Goal: Task Accomplishment & Management: Complete application form

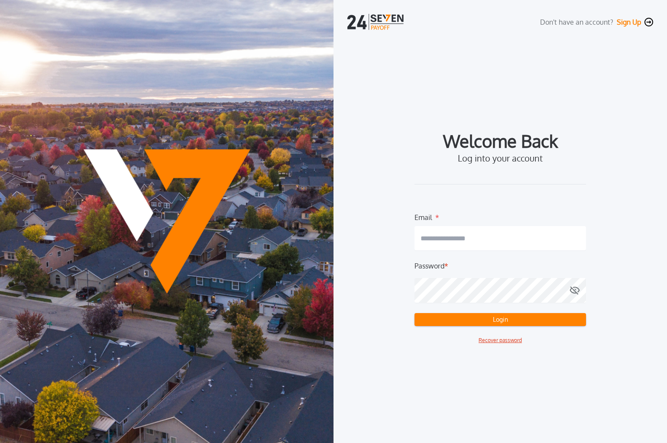
click at [626, 22] on button "Sign Up" at bounding box center [629, 22] width 24 height 9
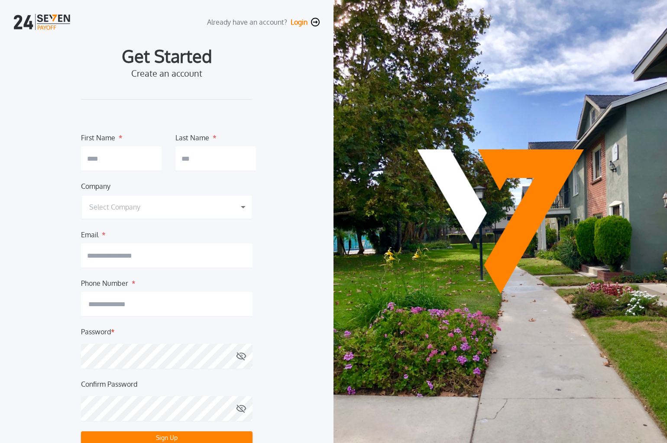
click at [104, 155] on input "text" at bounding box center [121, 158] width 81 height 24
type input "*****"
type input "********"
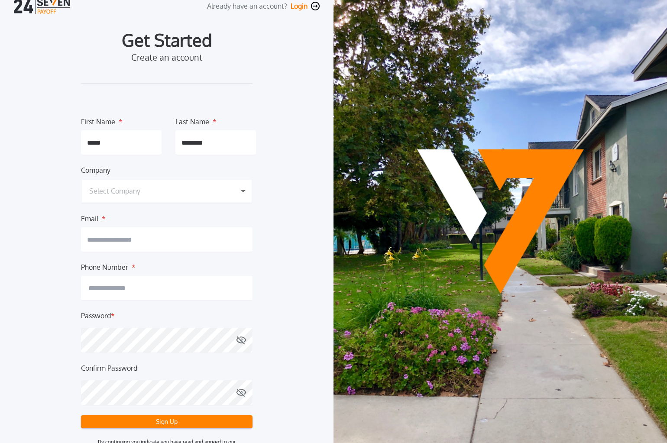
scroll to position [17, 0]
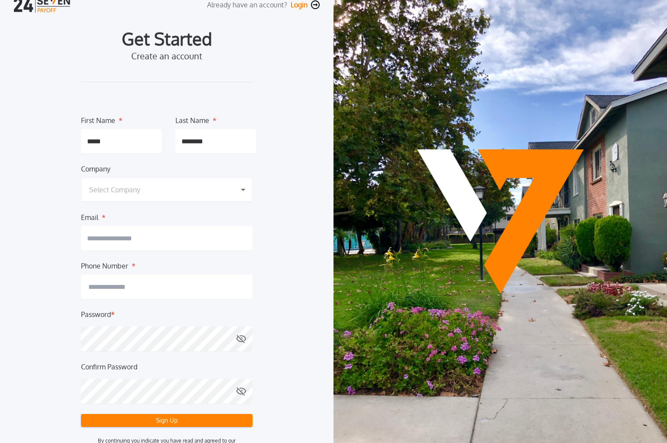
click at [123, 187] on h1 "Select Company" at bounding box center [114, 190] width 51 height 10
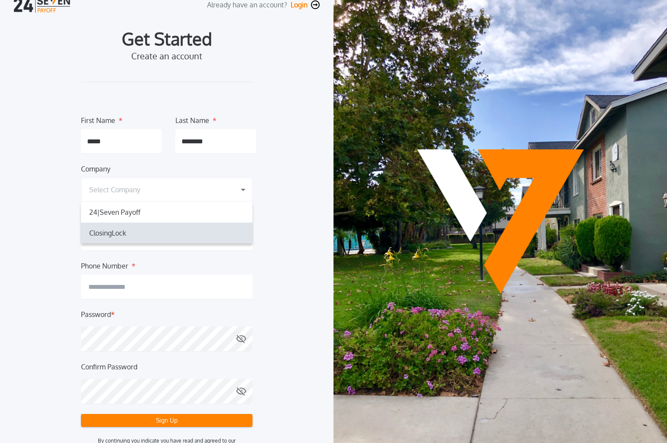
click at [121, 228] on h1 "ClosingLock" at bounding box center [107, 233] width 51 height 10
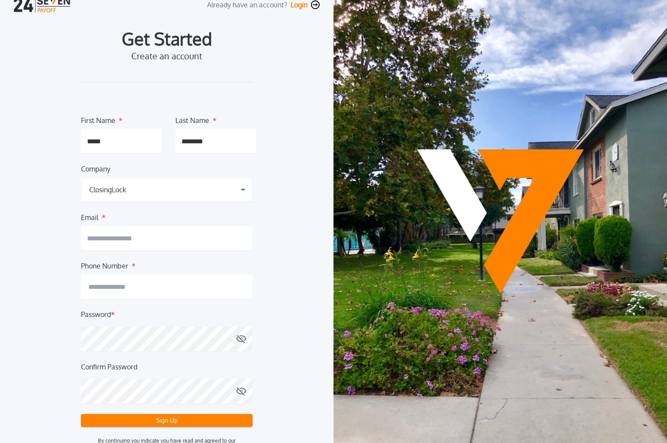
click at [174, 240] on input "email" at bounding box center [167, 238] width 172 height 24
type input "**********"
click at [200, 286] on input at bounding box center [167, 287] width 172 height 24
type input "**********"
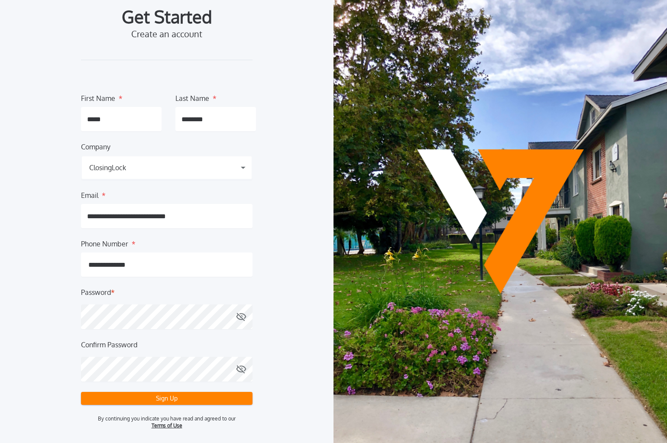
click at [174, 402] on button "Sign Up" at bounding box center [167, 398] width 172 height 13
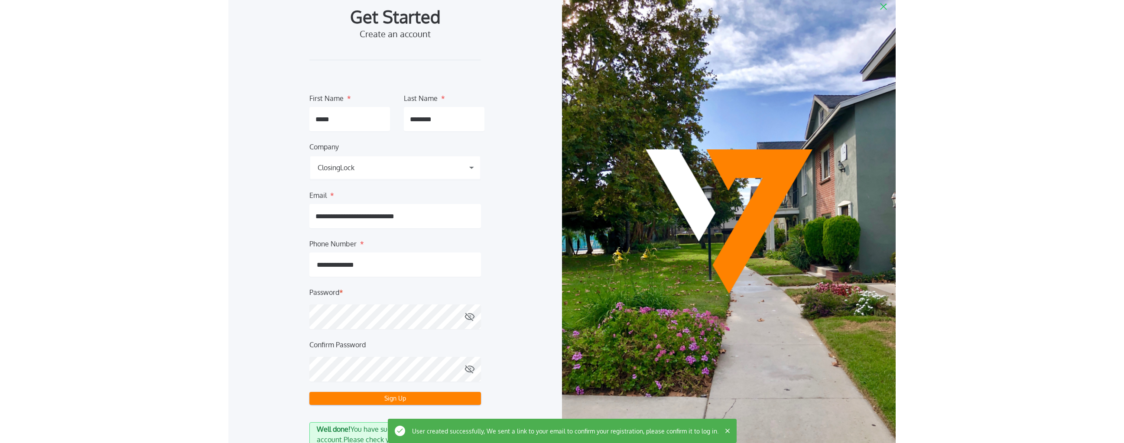
scroll to position [91, 0]
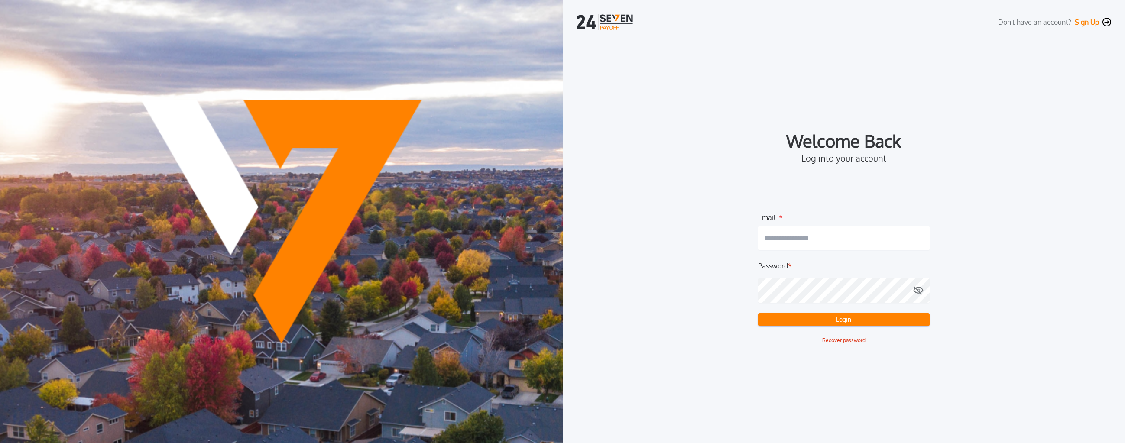
click at [667, 239] on input "email" at bounding box center [844, 238] width 172 height 24
type input "**********"
click at [667, 313] on button "Login" at bounding box center [844, 319] width 172 height 13
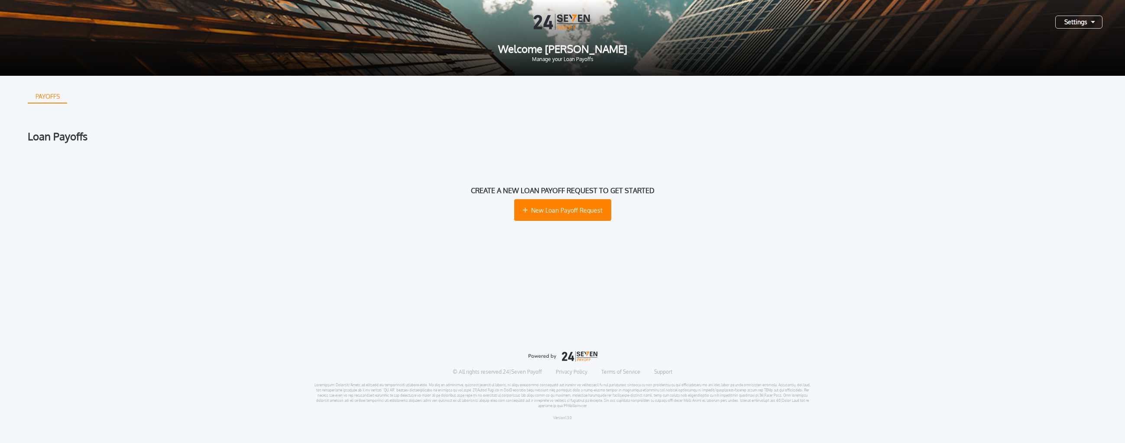
click at [667, 27] on div "Settings" at bounding box center [1078, 22] width 47 height 13
click at [531, 209] on button "New Loan Payoff Request" at bounding box center [562, 210] width 97 height 22
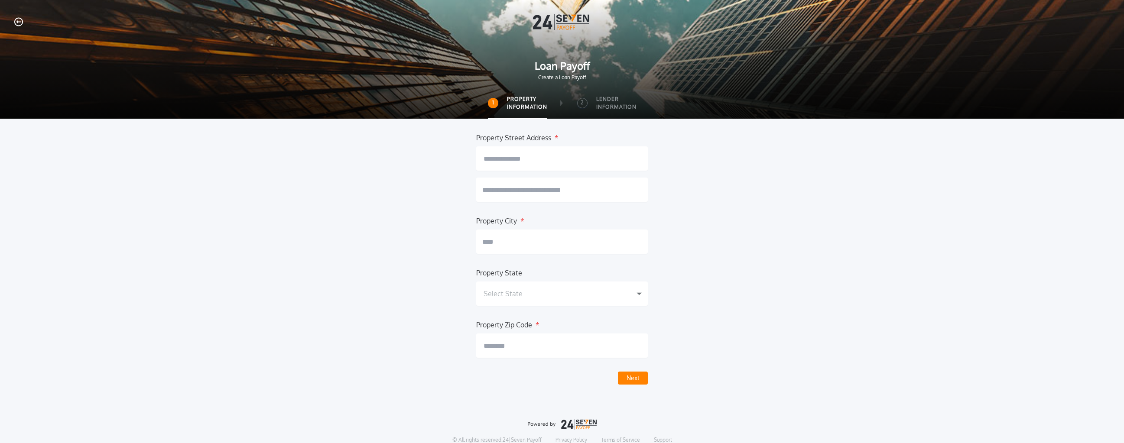
click at [556, 172] on div "Property Street Address *" at bounding box center [562, 167] width 172 height 69
click at [556, 162] on input "text" at bounding box center [562, 158] width 172 height 24
drag, startPoint x: 590, startPoint y: 95, endPoint x: 591, endPoint y: 106, distance: 11.3
click at [591, 104] on div "Loan Payoff Create a Loan Payoff 1 Property Information 2 Lender Information" at bounding box center [562, 59] width 1124 height 119
click at [591, 106] on div "2 Lender Information" at bounding box center [606, 106] width 59 height 23
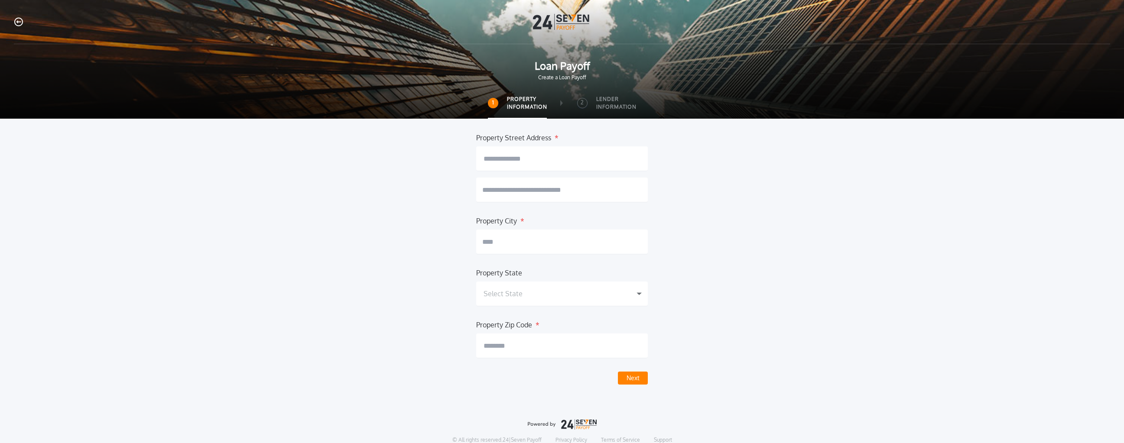
click at [597, 156] on input "text" at bounding box center [562, 158] width 172 height 24
click at [642, 183] on input "text" at bounding box center [562, 190] width 172 height 24
click at [667, 200] on div "Property Street Address * Property City * Property State Select State [US_STATE…" at bounding box center [562, 259] width 1068 height 252
click at [595, 237] on input "text" at bounding box center [562, 242] width 172 height 24
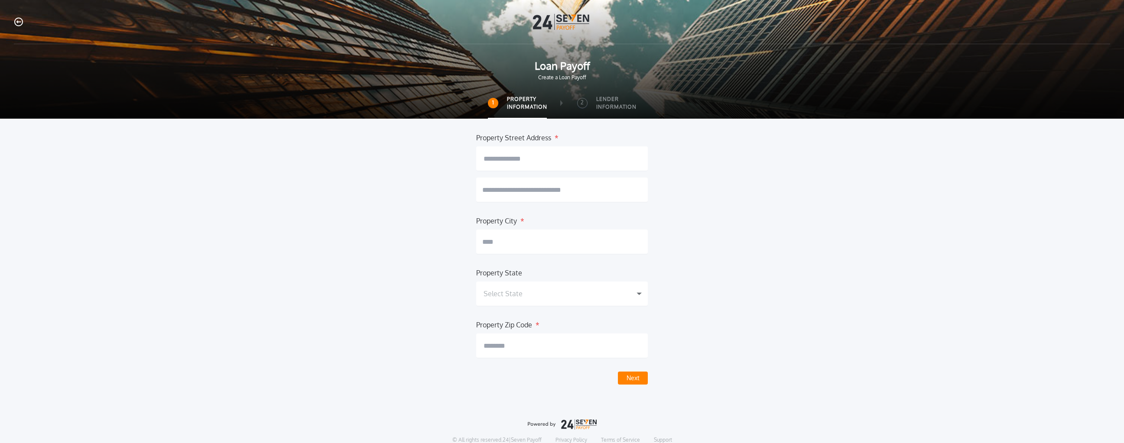
click at [667, 247] on div "Property Street Address * Property City * Property State Select State [US_STATE…" at bounding box center [562, 259] width 1068 height 252
click at [510, 288] on div "Select State" at bounding box center [562, 294] width 172 height 24
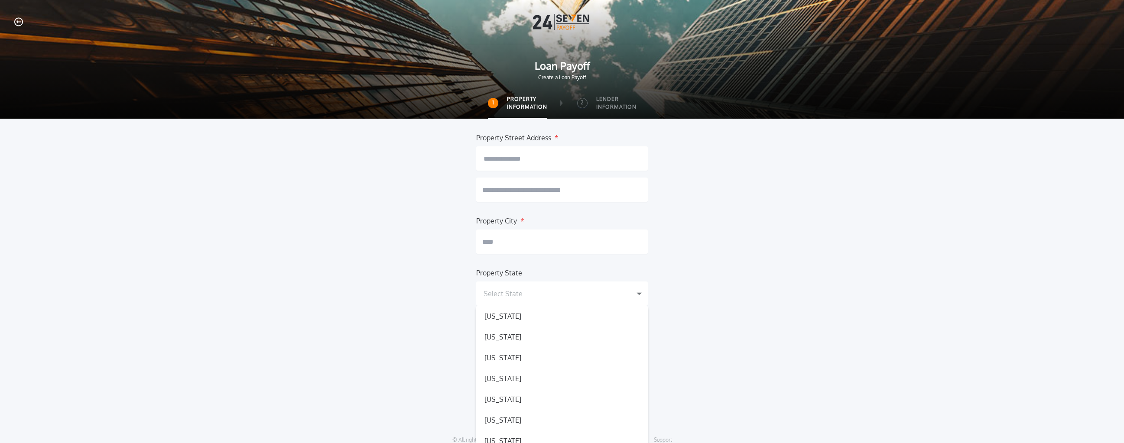
click at [510, 288] on div "Select State" at bounding box center [562, 294] width 172 height 24
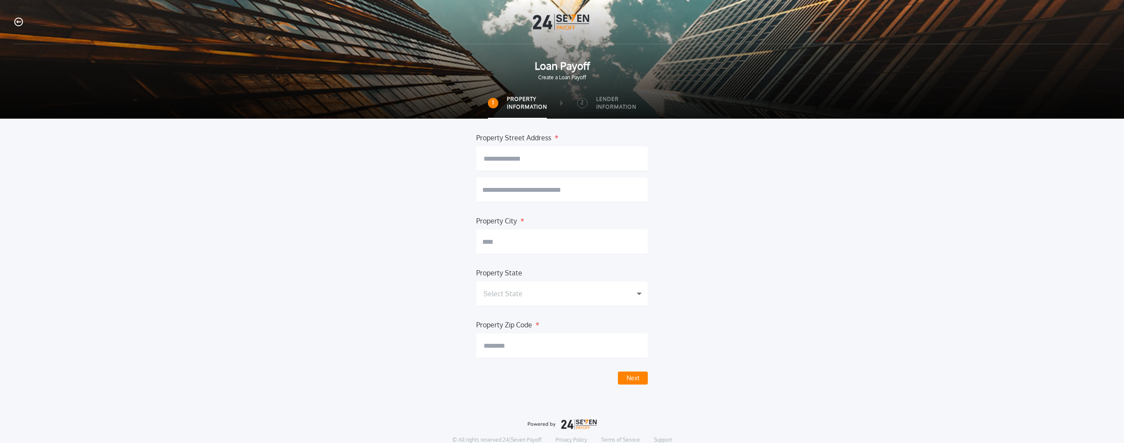
scroll to position [52, 0]
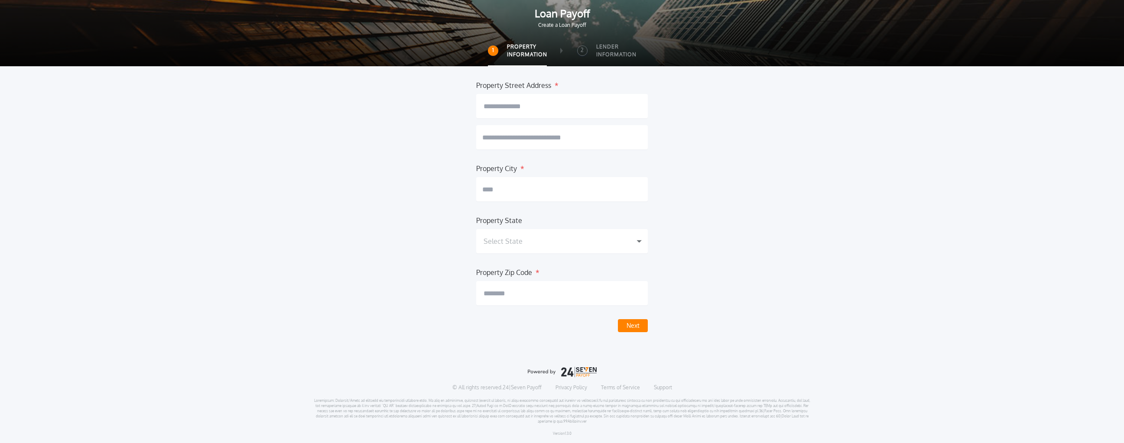
click at [570, 97] on input "text" at bounding box center [562, 106] width 172 height 24
click at [667, 170] on div "Property Street Address * Property City * Property State Select State [US_STATE…" at bounding box center [562, 206] width 1068 height 252
click at [643, 321] on button "Next" at bounding box center [633, 325] width 30 height 13
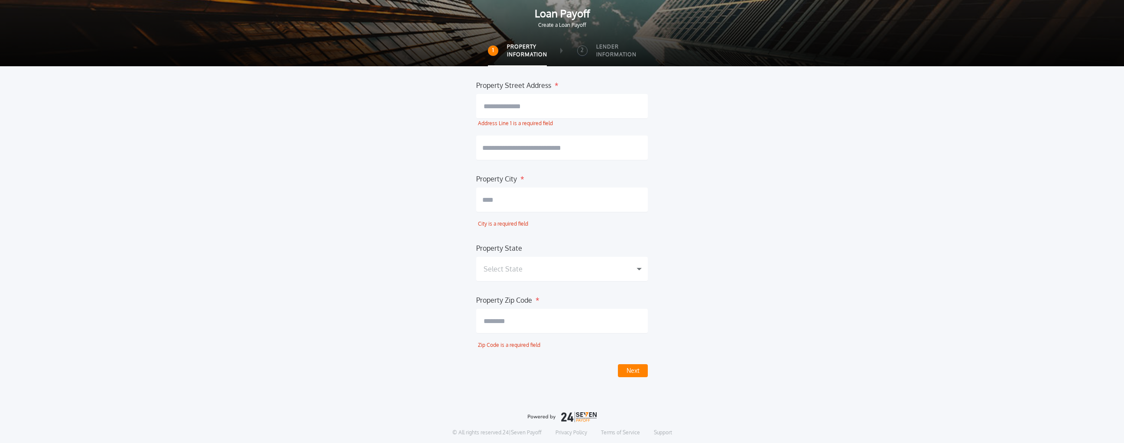
click at [667, 165] on div "Property Street Address * Address Line 1 is a required field Property City * Ci…" at bounding box center [562, 228] width 1068 height 297
click at [535, 117] on input "text" at bounding box center [562, 106] width 172 height 24
type input "**********"
type input "*********"
type input "**********"
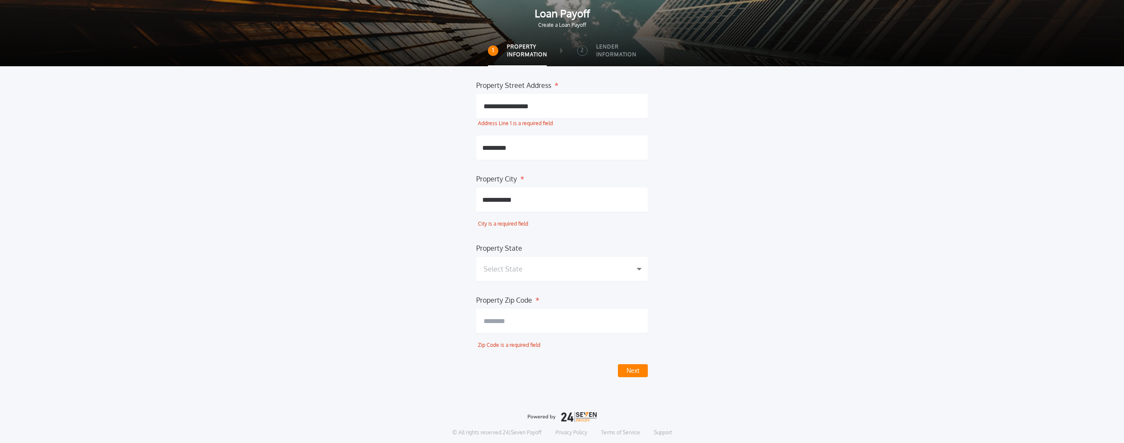
type input "*****"
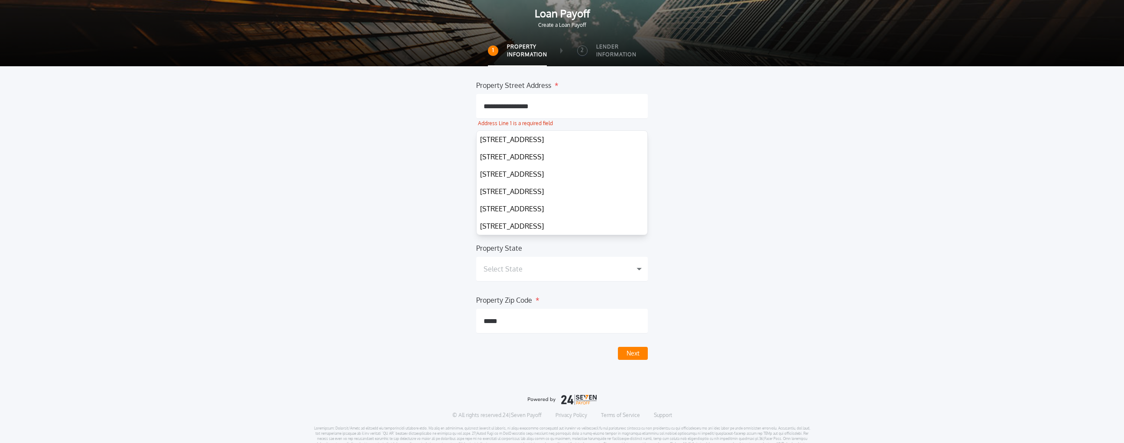
click at [667, 250] on div "**********" at bounding box center [562, 220] width 1068 height 280
click at [538, 92] on div "**********" at bounding box center [562, 99] width 172 height 38
click at [539, 97] on input "**********" at bounding box center [562, 106] width 172 height 24
click at [546, 269] on div "Select State" at bounding box center [562, 269] width 172 height 24
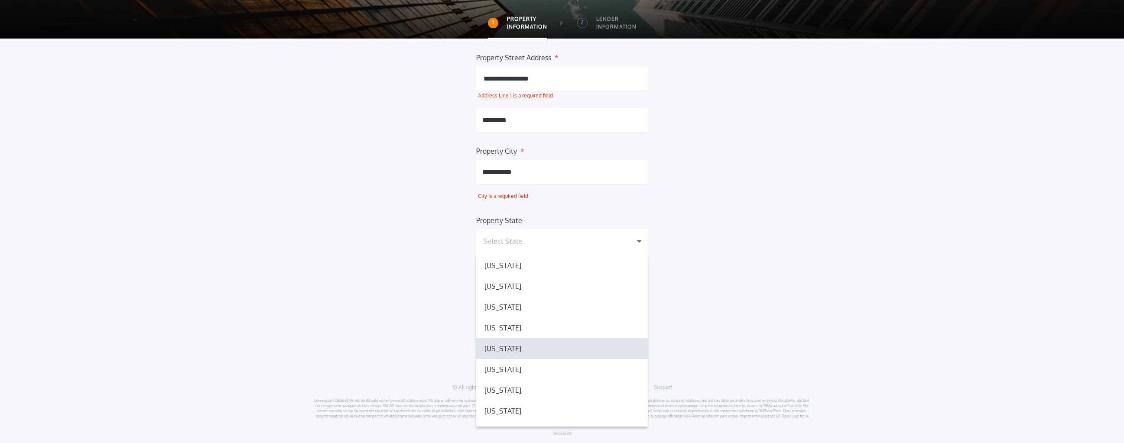
scroll to position [199, 0]
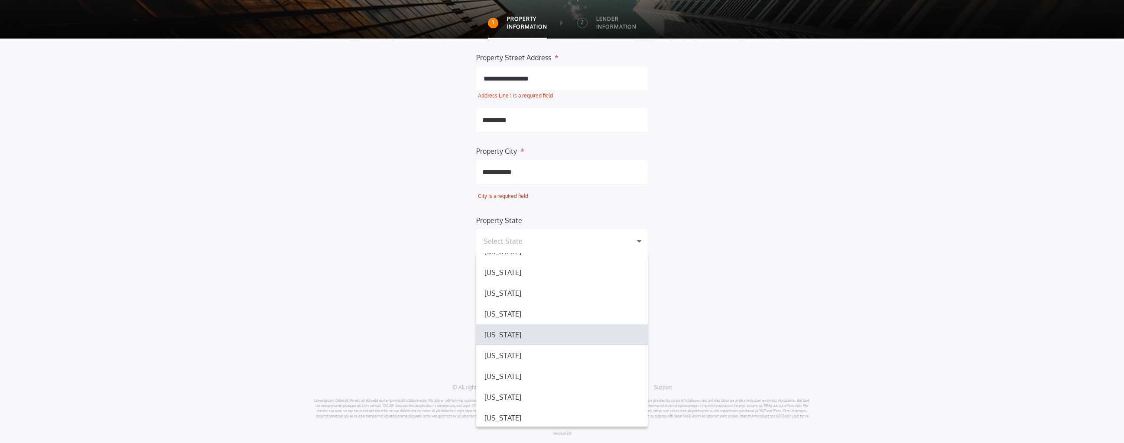
click at [523, 338] on div "[US_STATE] [GEOGRAPHIC_DATA]" at bounding box center [562, 335] width 172 height 21
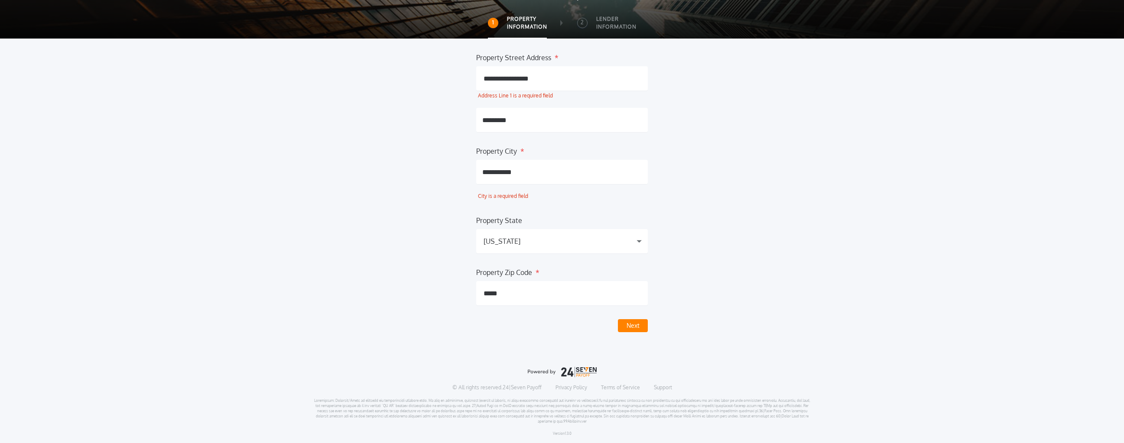
click at [631, 329] on button "Next" at bounding box center [633, 325] width 30 height 13
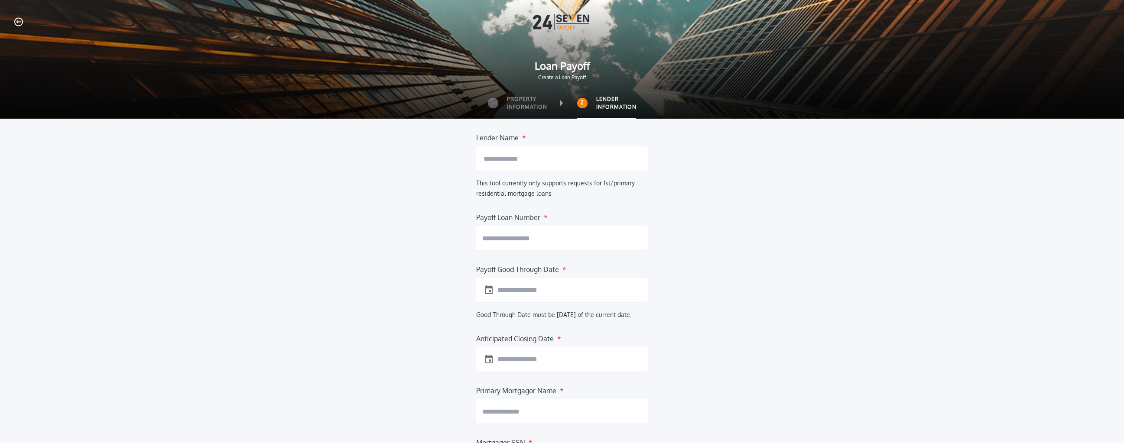
click at [585, 155] on input "text" at bounding box center [562, 158] width 172 height 24
type input "*"
click at [555, 242] on input "text" at bounding box center [562, 238] width 172 height 24
click at [564, 287] on input "text" at bounding box center [531, 290] width 69 height 10
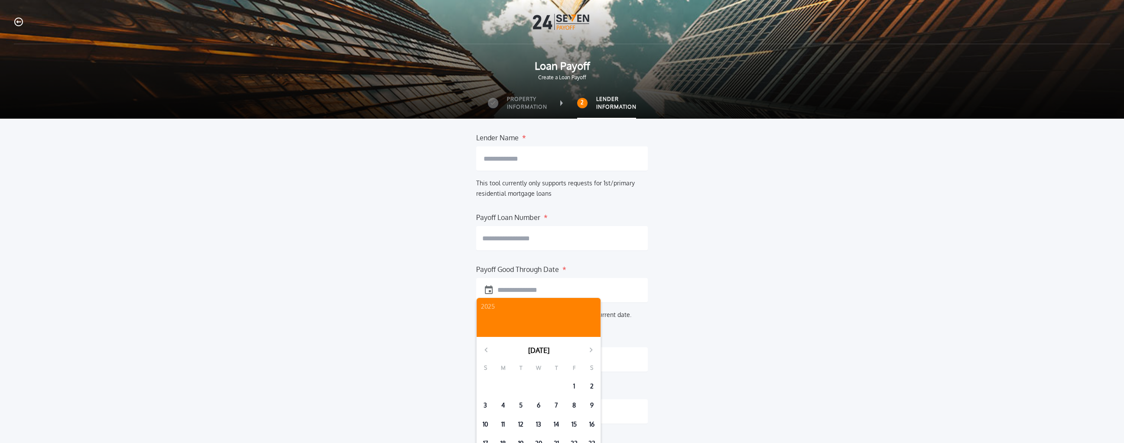
click at [564, 287] on input "text" at bounding box center [531, 290] width 69 height 10
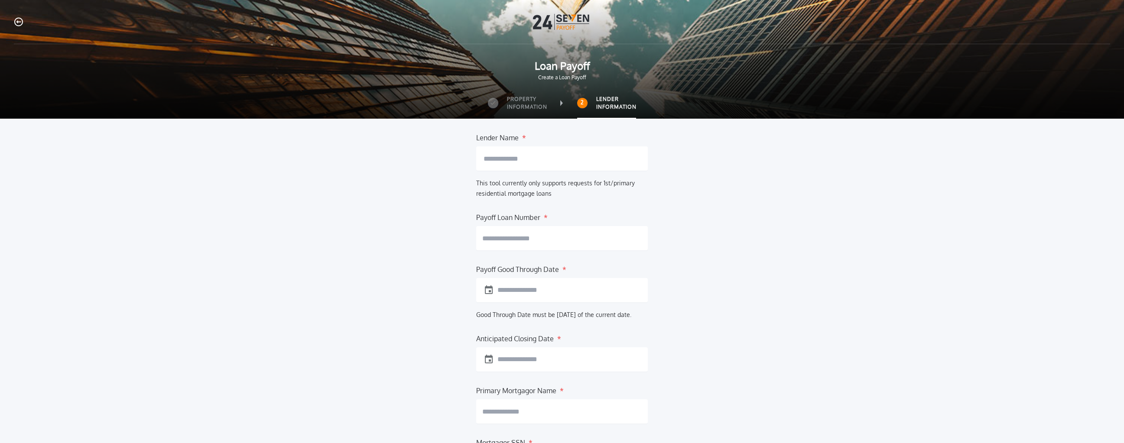
click at [667, 277] on div "Lender Name * This tool currently only supports requests for 1st/primary reside…" at bounding box center [562, 344] width 1068 height 422
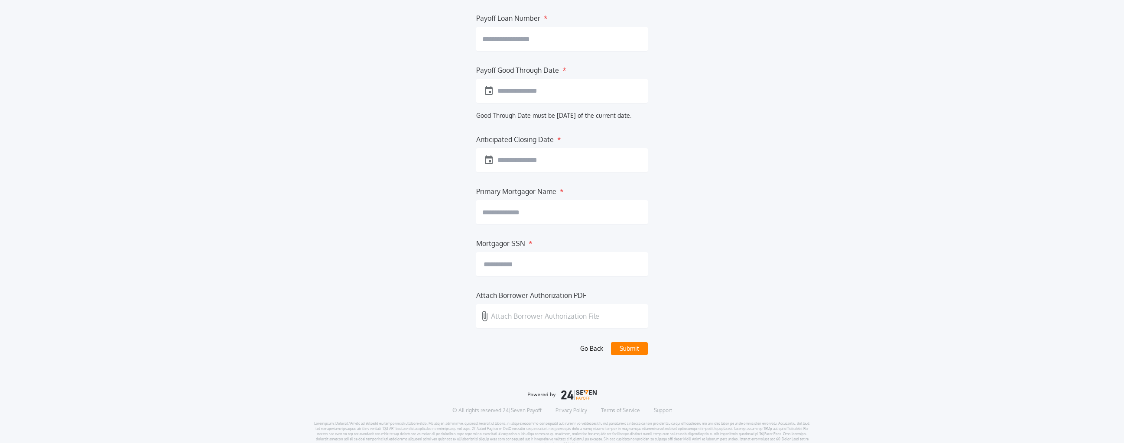
scroll to position [222, 0]
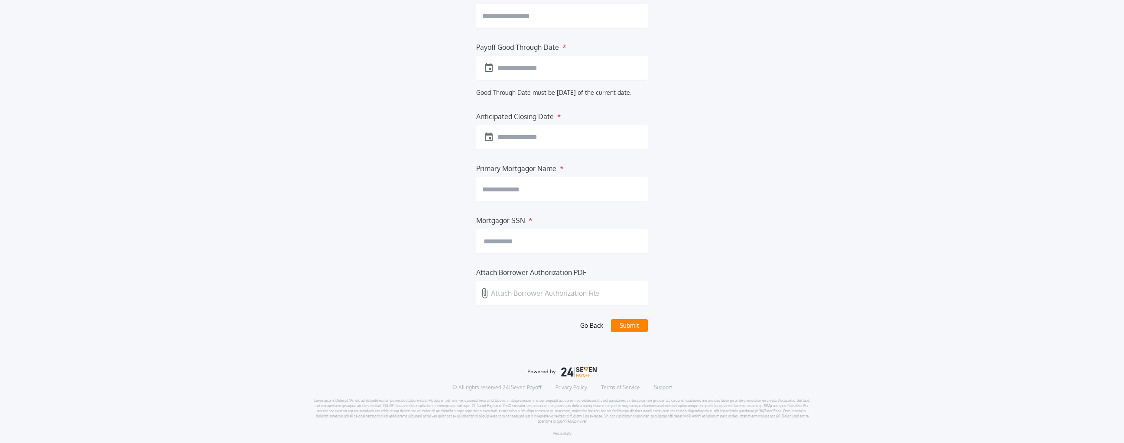
click at [614, 248] on input at bounding box center [562, 241] width 172 height 24
click at [667, 234] on div "Lender Name * This tool currently only supports requests for 1st/primary reside…" at bounding box center [562, 121] width 1068 height 422
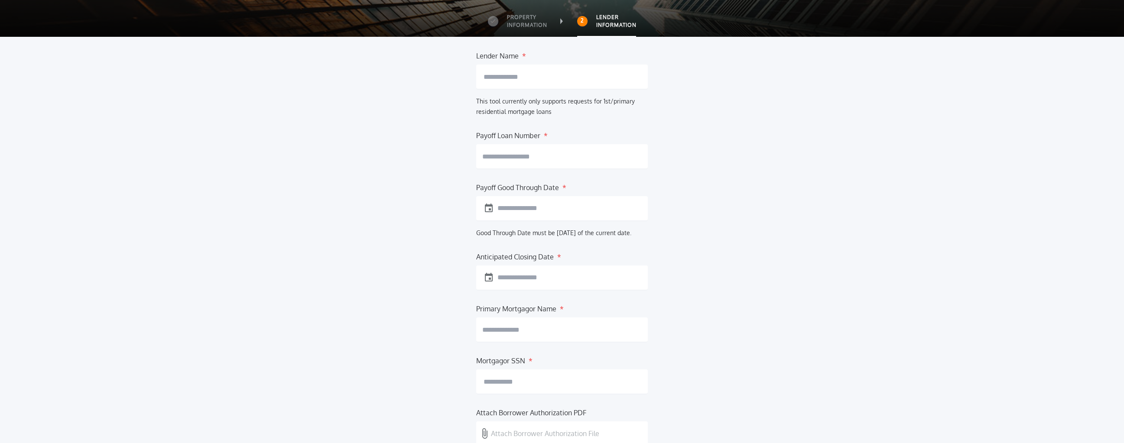
scroll to position [0, 0]
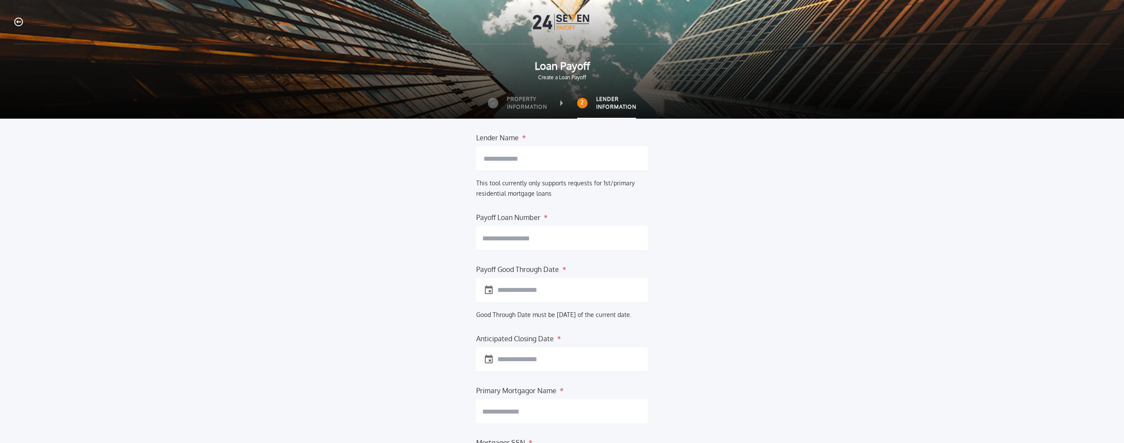
click at [517, 164] on input "text" at bounding box center [562, 158] width 172 height 24
click at [19, 21] on icon "button" at bounding box center [18, 21] width 9 height 9
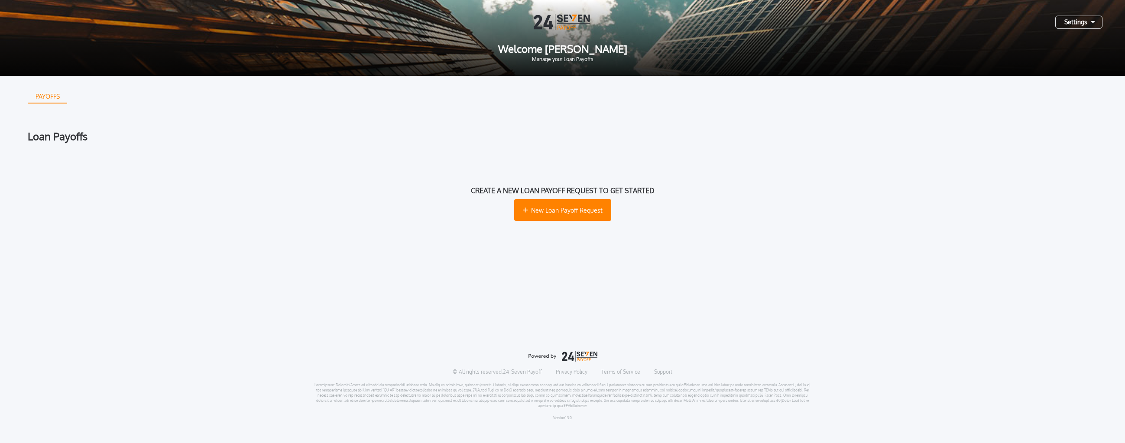
click at [667, 25] on div "Settings" at bounding box center [1078, 22] width 47 height 13
click at [667, 36] on button "Log Out" at bounding box center [1048, 42] width 91 height 13
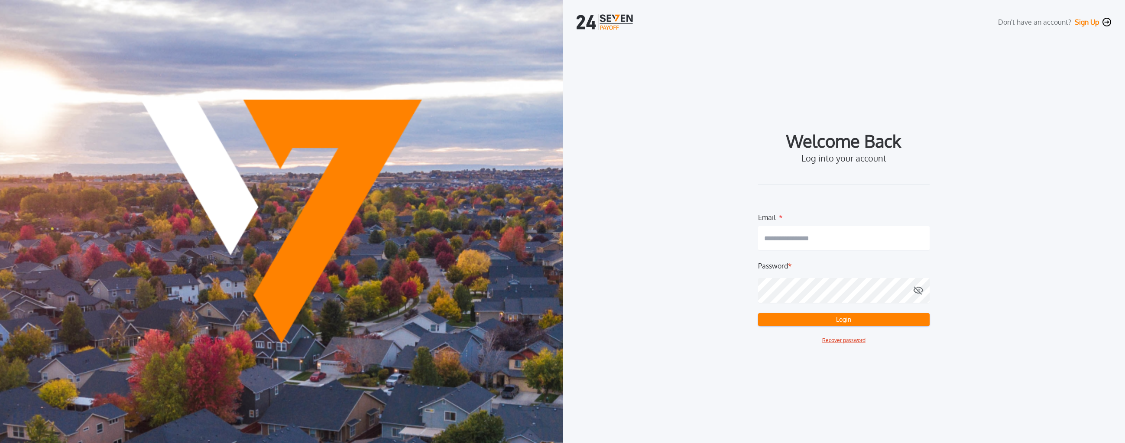
click at [667, 239] on input "email" at bounding box center [844, 238] width 172 height 24
type input "**********"
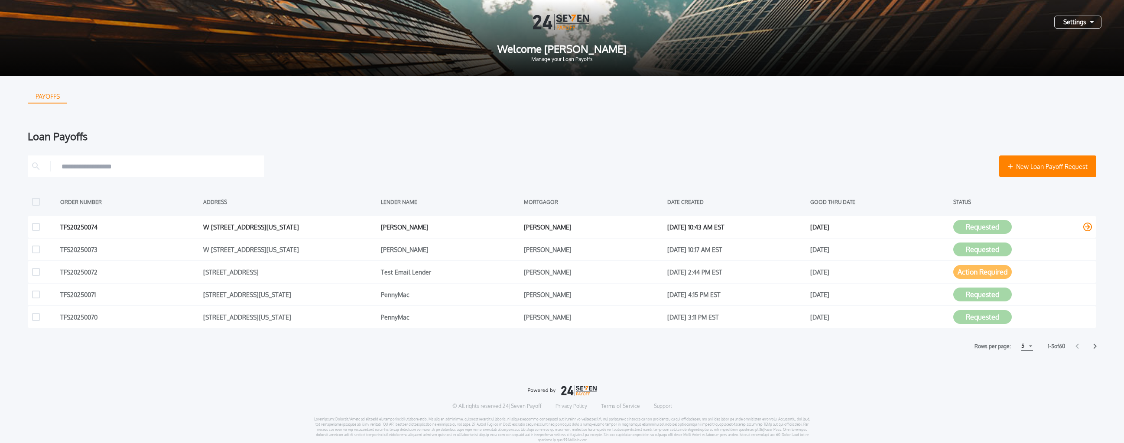
click at [667, 227] on button "Requested" at bounding box center [982, 227] width 58 height 14
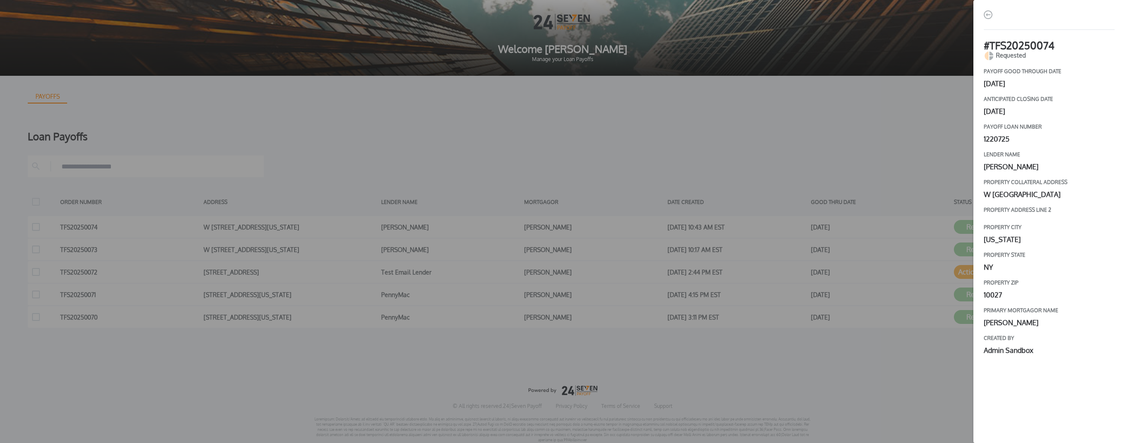
click at [667, 169] on div "# TFS20250074 Requested payoff good through date [DATE] Anticipated closing dat…" at bounding box center [562, 221] width 1125 height 443
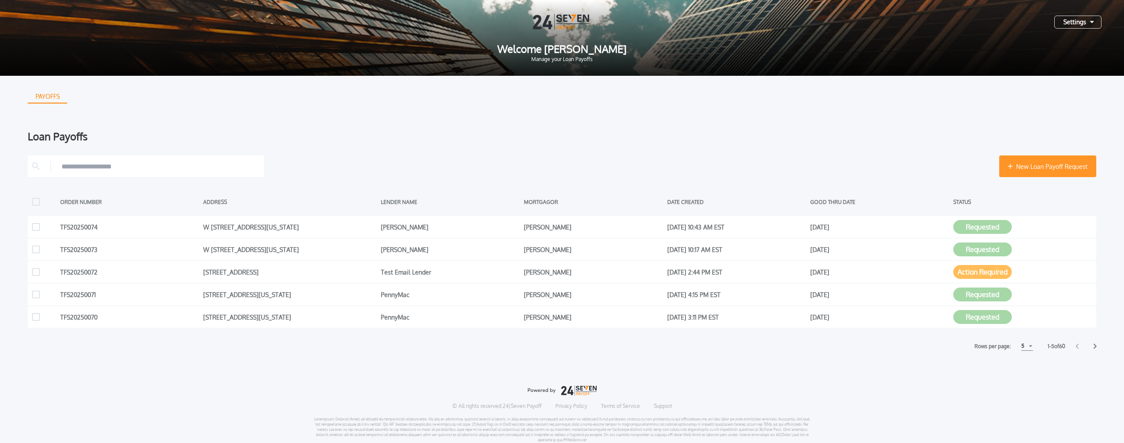
click at [667, 170] on span "New Loan Payoff Request" at bounding box center [1051, 166] width 71 height 9
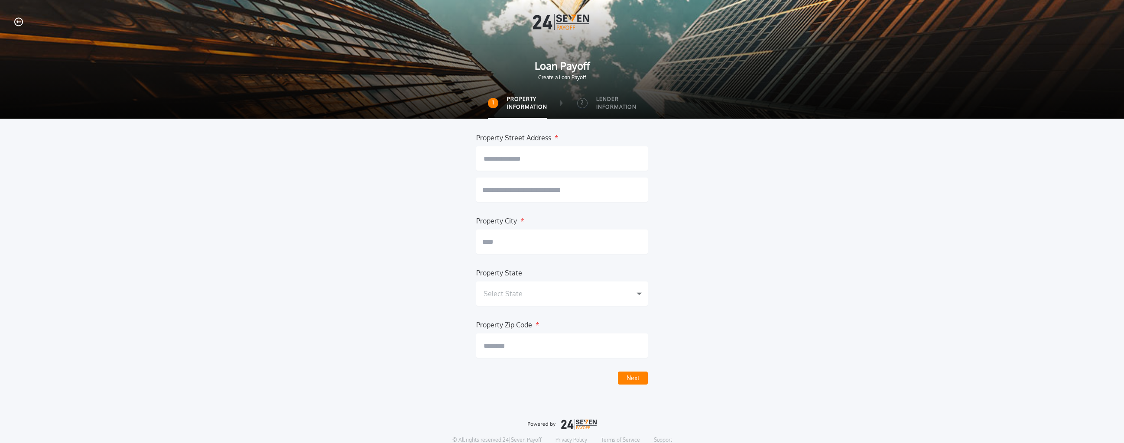
click at [608, 151] on input "text" at bounding box center [562, 158] width 172 height 24
click at [667, 161] on div "Property Street Address * Property City * Property State Select State [US_STATE…" at bounding box center [562, 259] width 1068 height 252
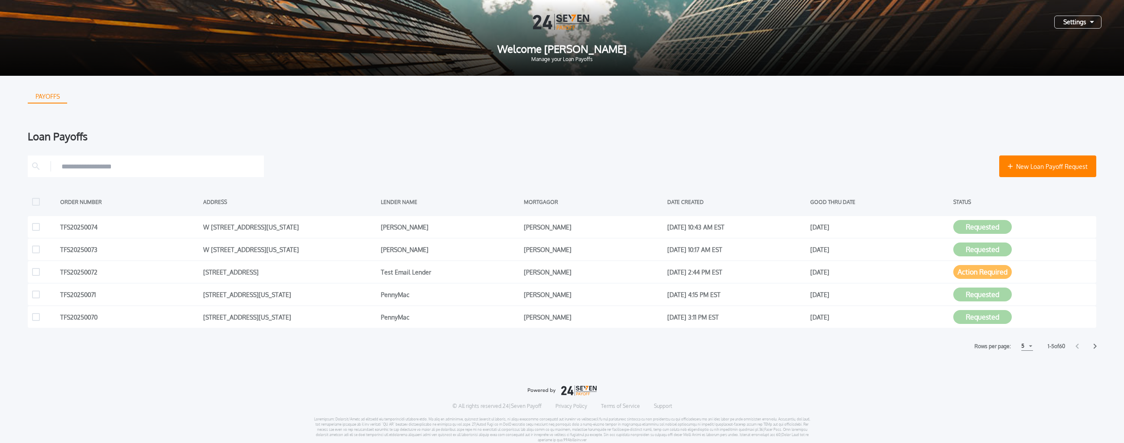
click at [105, 165] on input "text" at bounding box center [161, 166] width 198 height 13
click at [202, 143] on div "Loan Payoffs New Loan Payoff Request ORDER NUMBER ADDRESS LENDER NAME MORTGAGOR…" at bounding box center [562, 241] width 1068 height 220
click at [667, 23] on div "Settings" at bounding box center [1077, 22] width 47 height 13
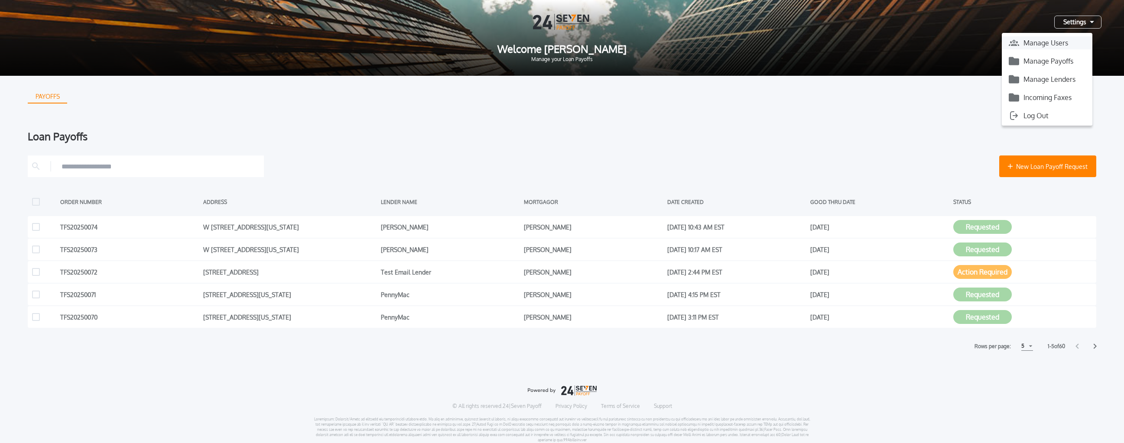
click at [667, 41] on button "Manage Users" at bounding box center [1047, 42] width 91 height 13
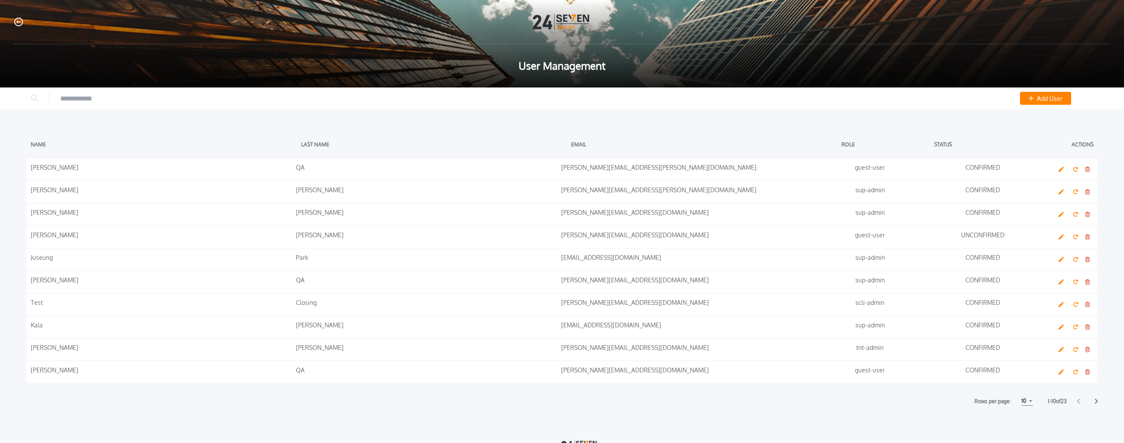
click at [667, 407] on div "NAME LAST NAME EMAIL ROLE STATUS Actions [PERSON_NAME] [PERSON_NAME][EMAIL_ADDR…" at bounding box center [562, 283] width 1124 height 300
click at [667, 402] on div "10" at bounding box center [1027, 401] width 12 height 9
click at [667, 438] on h1 "15" at bounding box center [1027, 434] width 8 height 10
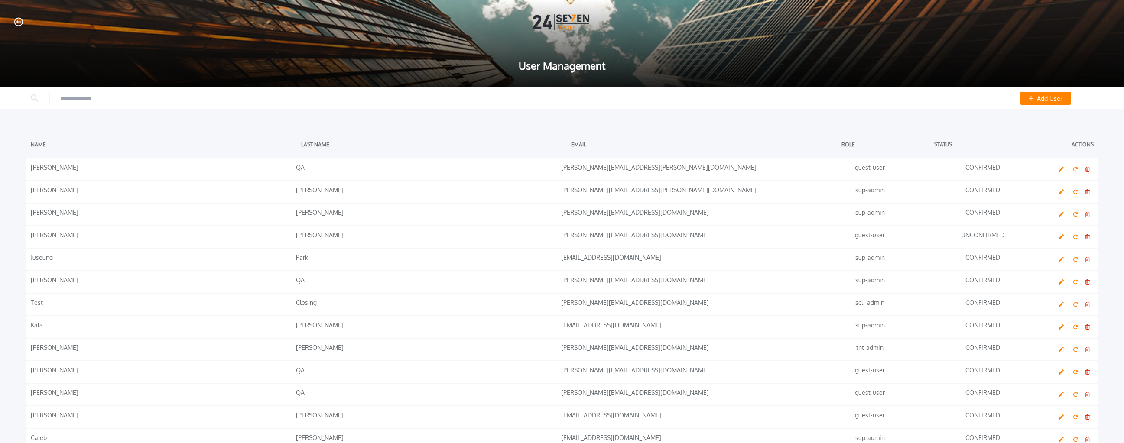
click at [15, 19] on icon "button" at bounding box center [18, 22] width 9 height 9
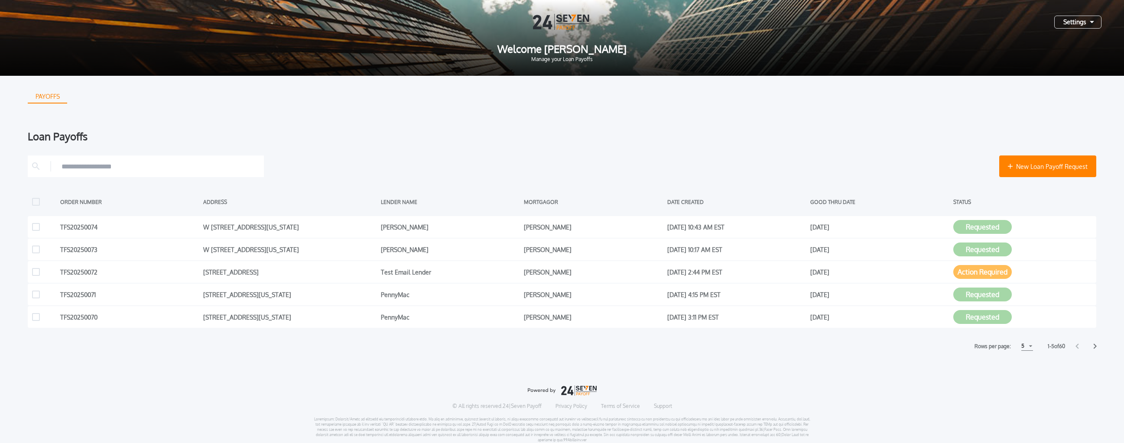
click at [667, 26] on div "Settings" at bounding box center [1077, 22] width 47 height 13
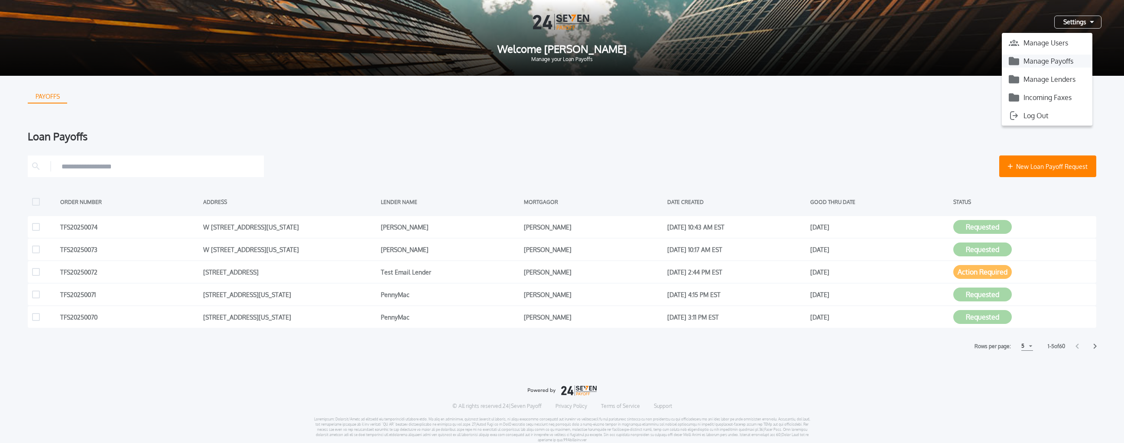
click at [667, 63] on button "Manage Payoffs" at bounding box center [1047, 61] width 91 height 13
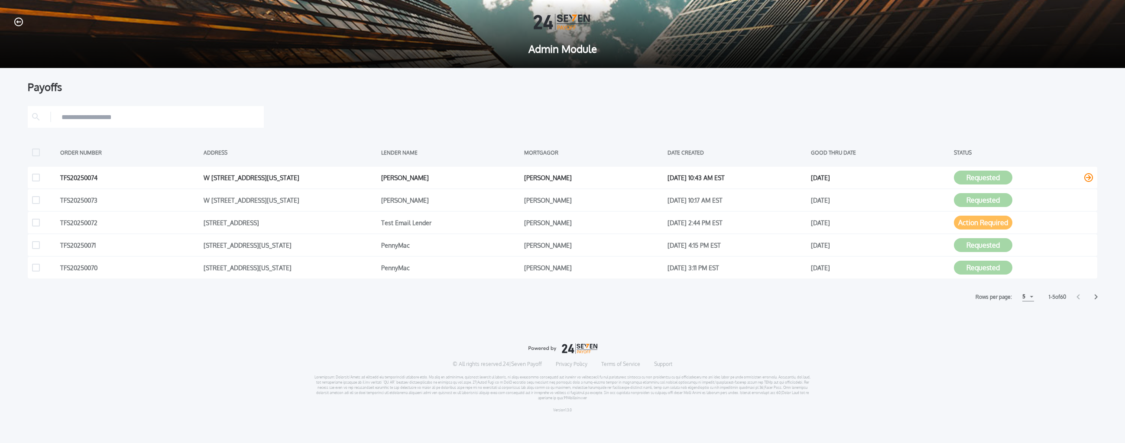
click at [667, 179] on icon at bounding box center [1088, 177] width 9 height 9
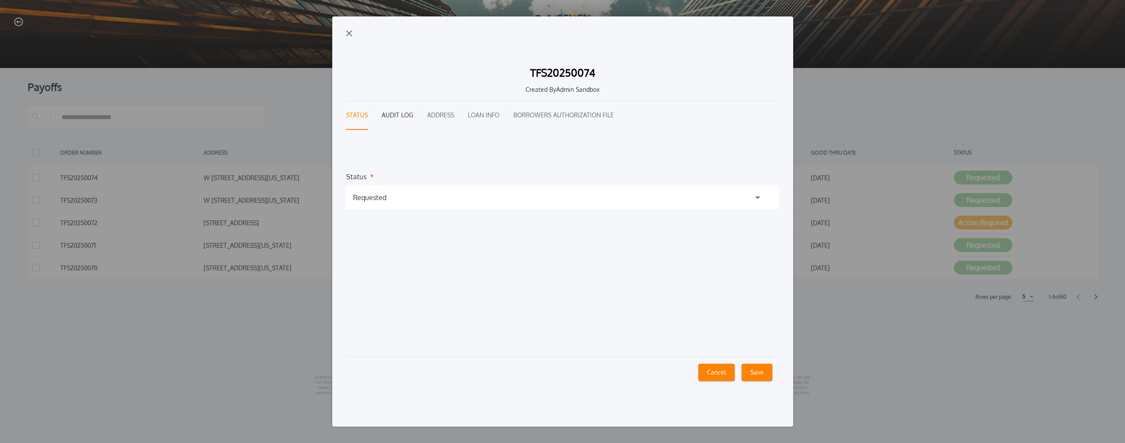
click at [388, 117] on button "Audit Log" at bounding box center [398, 115] width 32 height 29
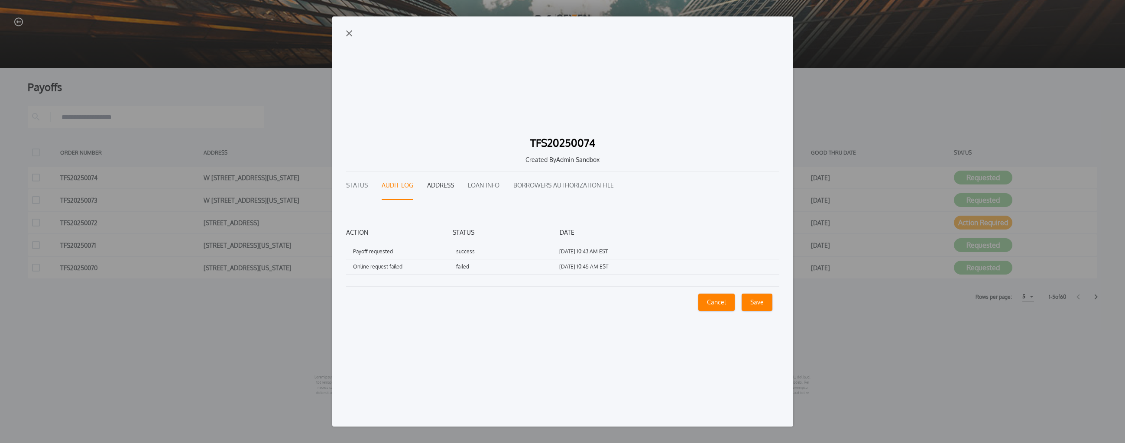
click at [444, 184] on button "Address" at bounding box center [440, 186] width 27 height 29
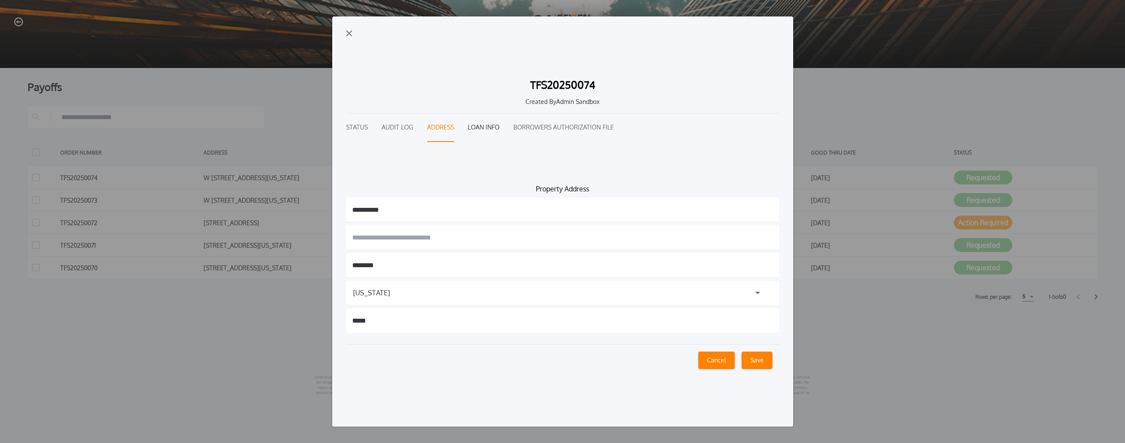
click at [479, 124] on button "Loan Info" at bounding box center [484, 128] width 32 height 29
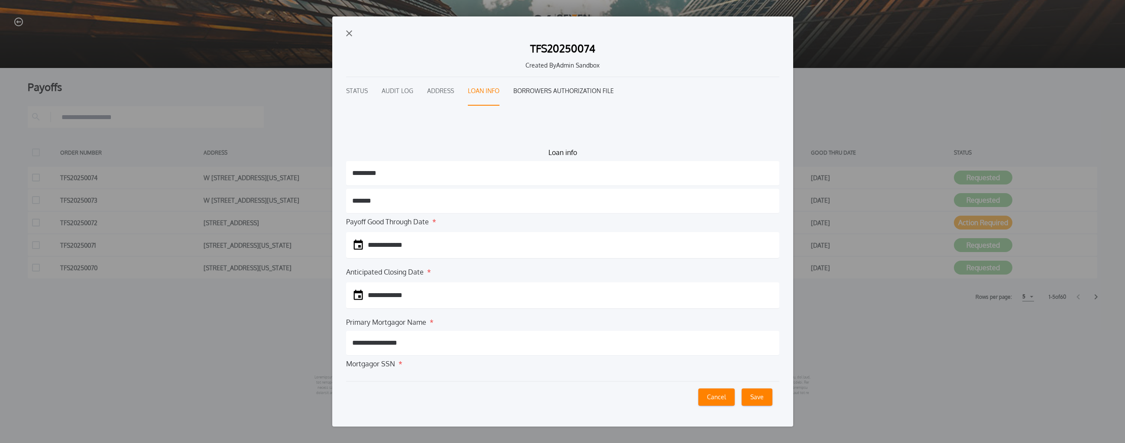
click at [545, 96] on button "Borrowers Authorization File" at bounding box center [563, 91] width 101 height 29
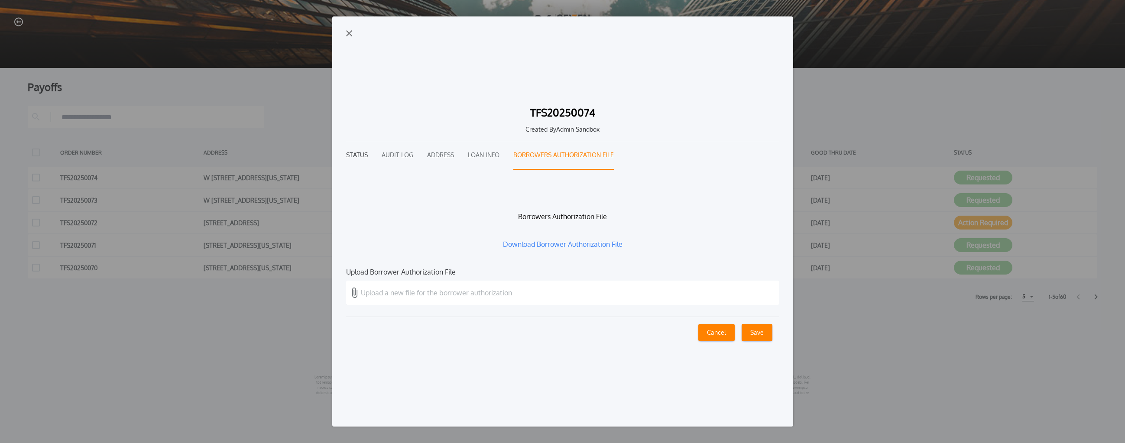
click at [362, 152] on button "Status" at bounding box center [357, 155] width 22 height 29
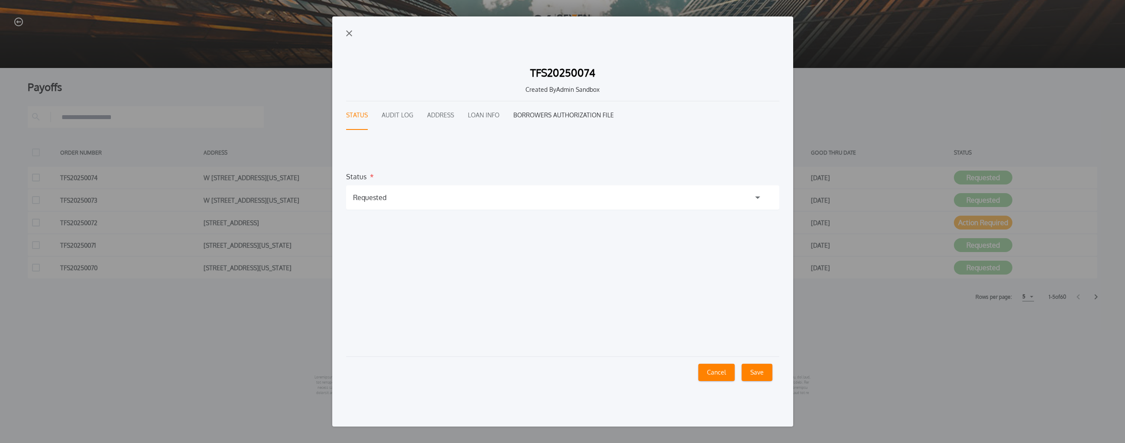
click at [526, 117] on button "Borrowers Authorization File" at bounding box center [563, 115] width 101 height 29
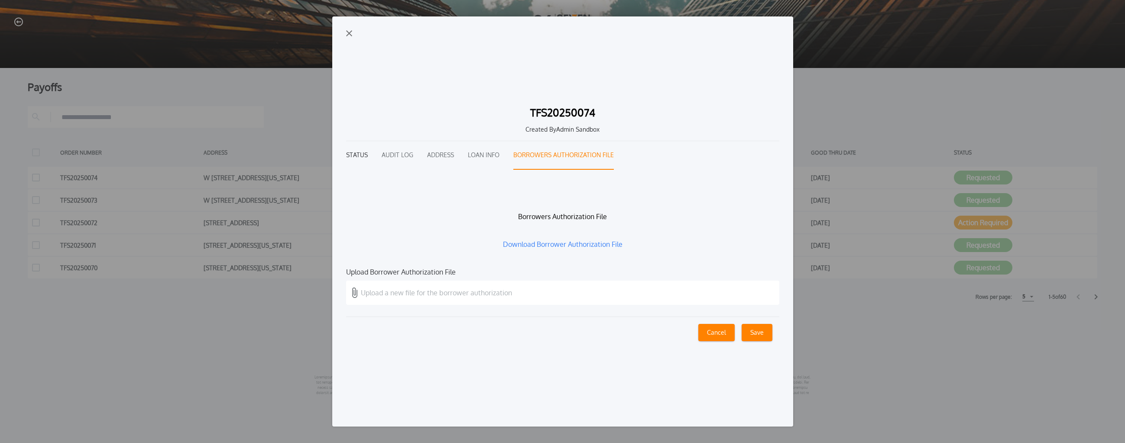
click at [349, 160] on button "Status" at bounding box center [357, 155] width 22 height 29
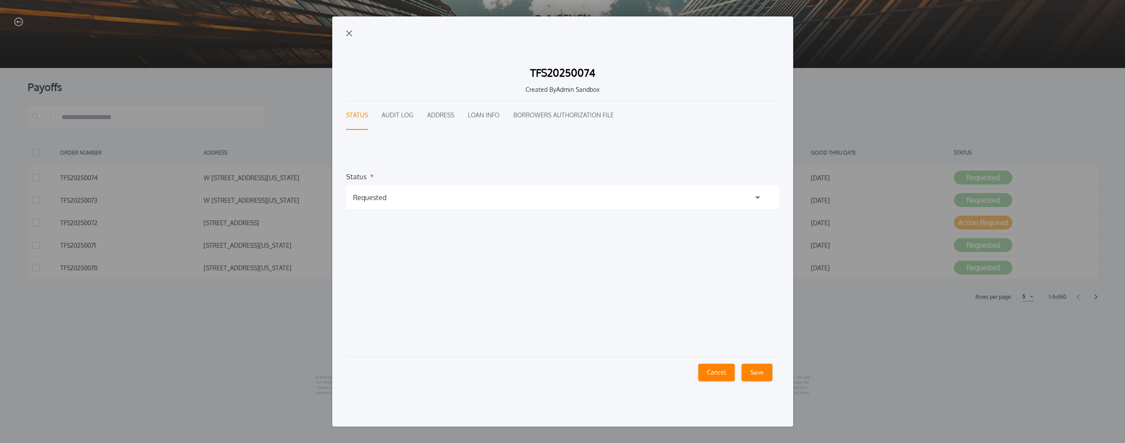
click at [667, 366] on button "Cancel" at bounding box center [716, 372] width 36 height 17
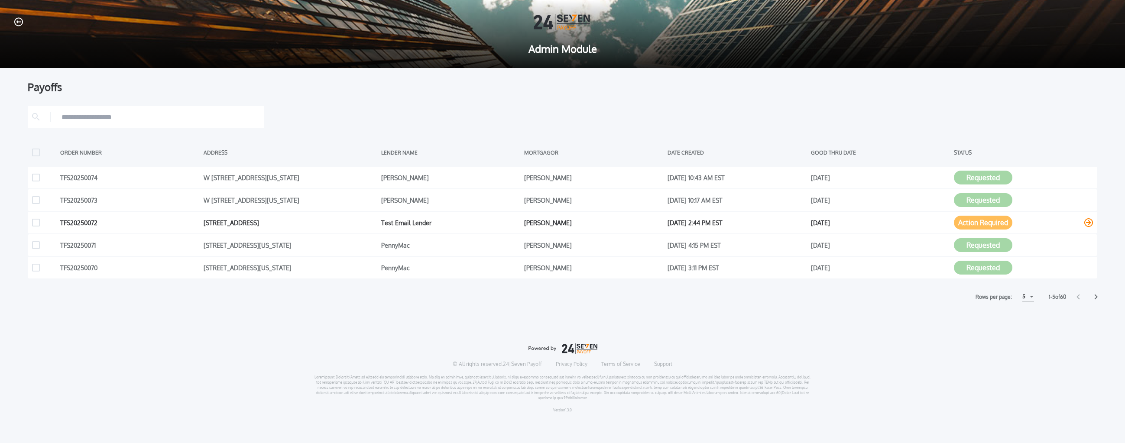
click at [667, 224] on button "Action Required" at bounding box center [983, 223] width 58 height 14
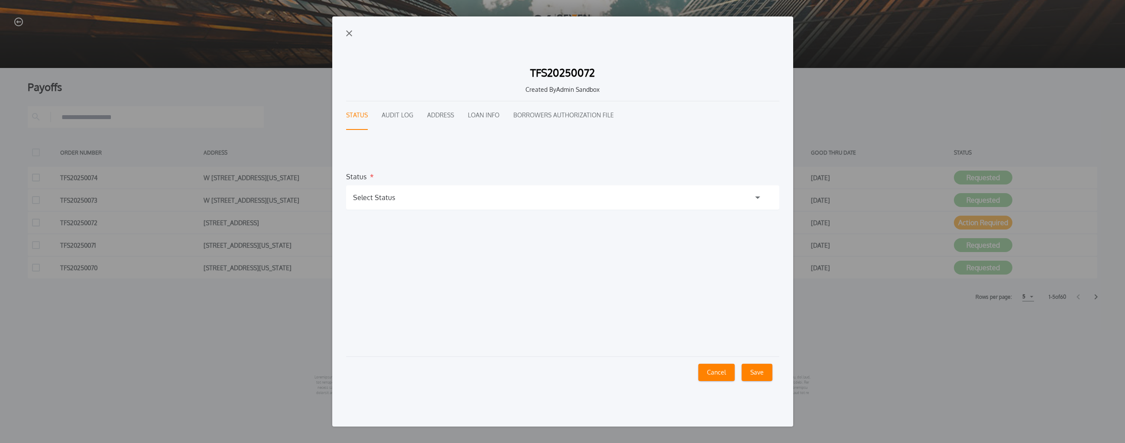
click at [406, 189] on div "Select Status" at bounding box center [562, 197] width 433 height 24
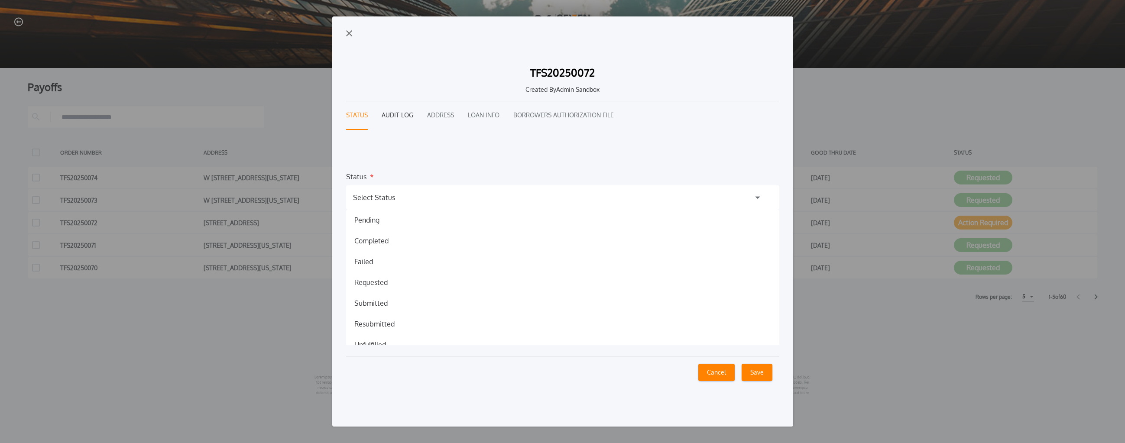
click at [393, 113] on button "Audit Log" at bounding box center [398, 115] width 32 height 29
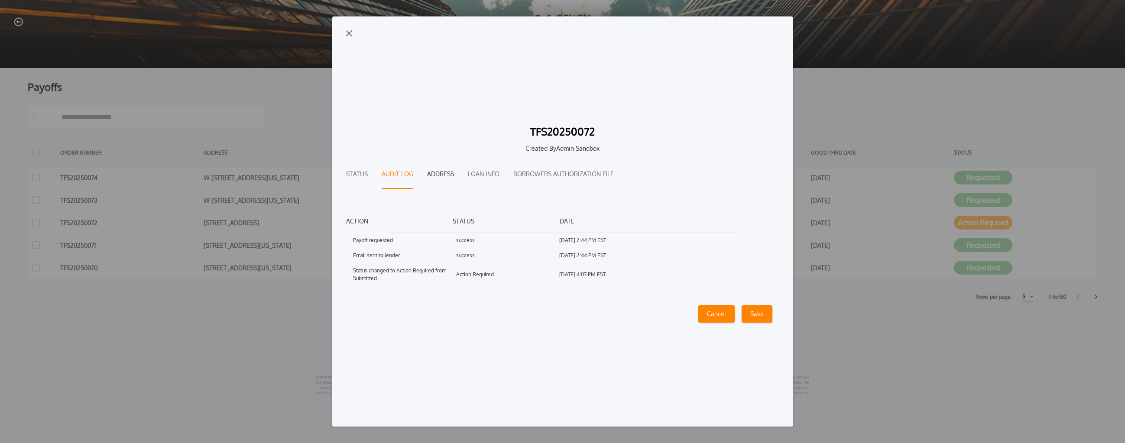
click at [453, 179] on button "Address" at bounding box center [440, 174] width 27 height 29
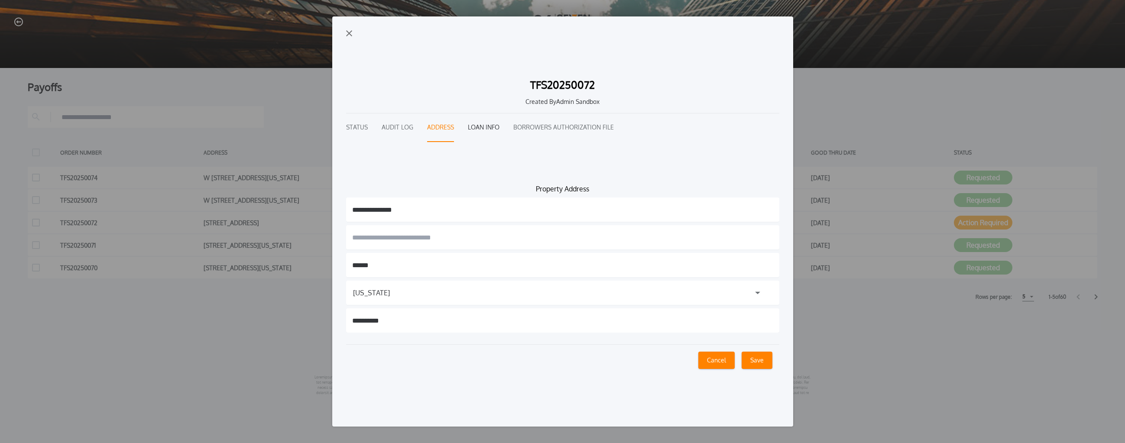
click at [483, 118] on button "Loan Info" at bounding box center [484, 128] width 32 height 29
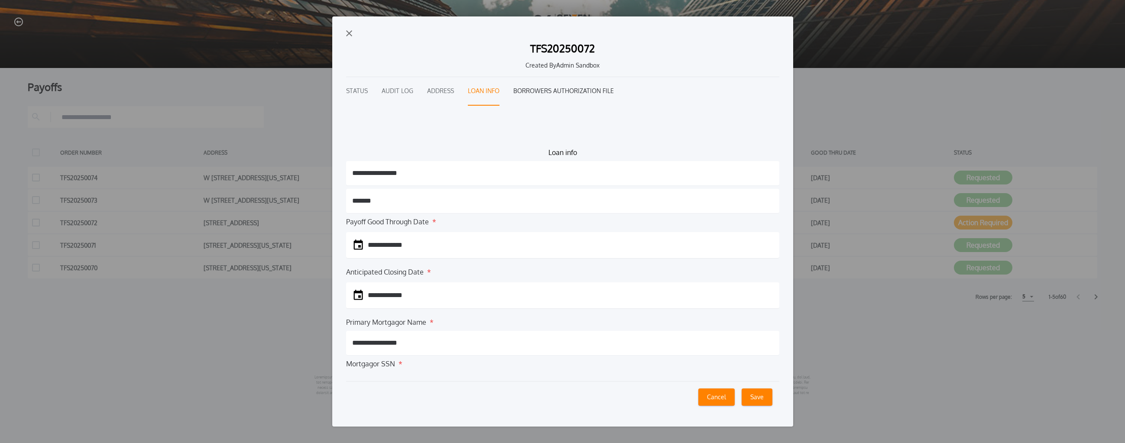
click at [549, 89] on button "Borrowers Authorization File" at bounding box center [563, 91] width 101 height 29
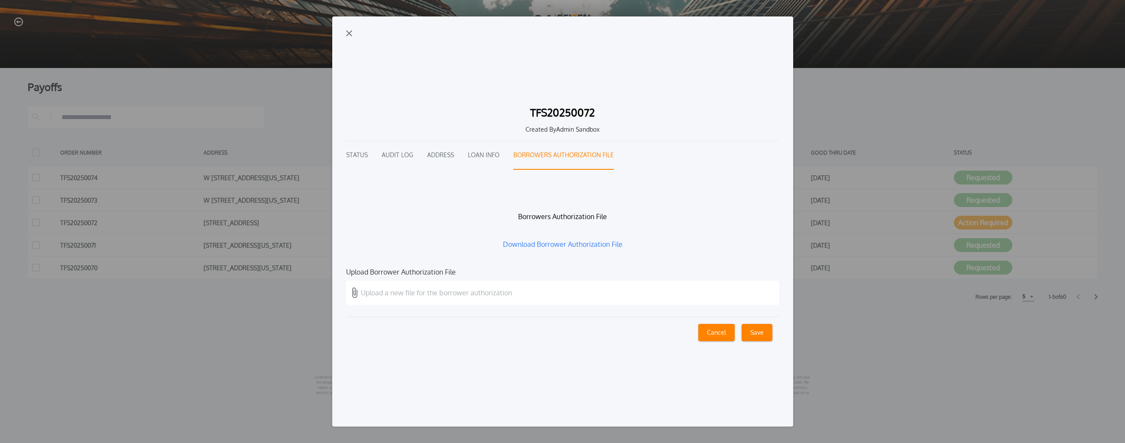
click at [667, 329] on button "Cancel" at bounding box center [716, 332] width 36 height 17
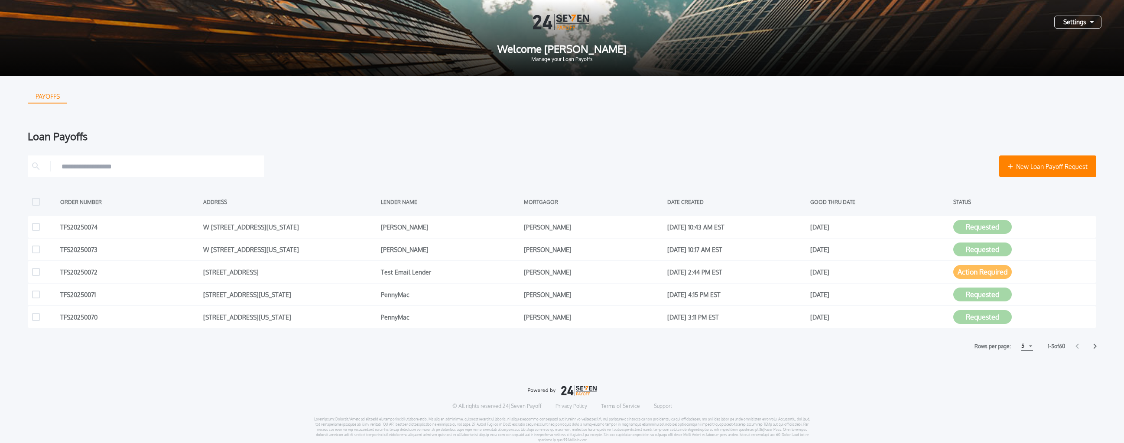
click at [667, 28] on div "Settings" at bounding box center [1077, 22] width 47 height 13
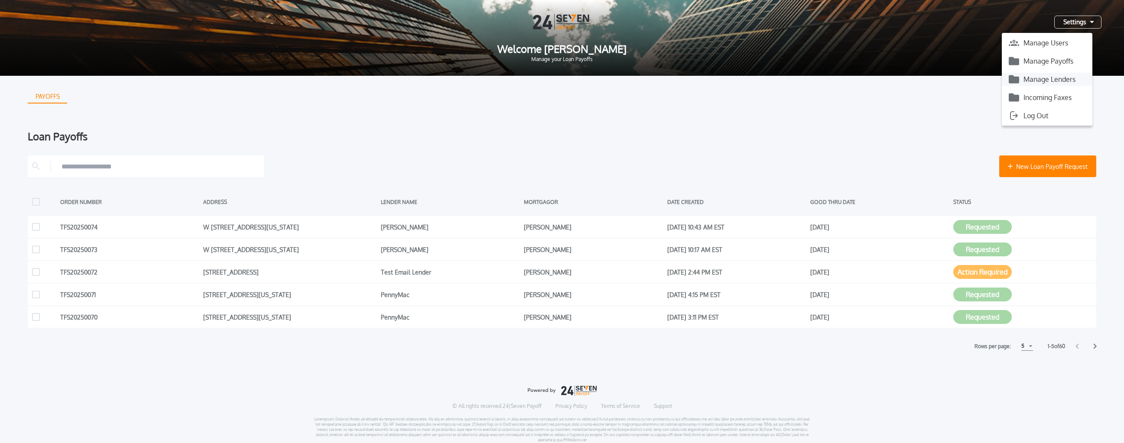
click at [667, 77] on button "Manage Lenders" at bounding box center [1047, 79] width 91 height 13
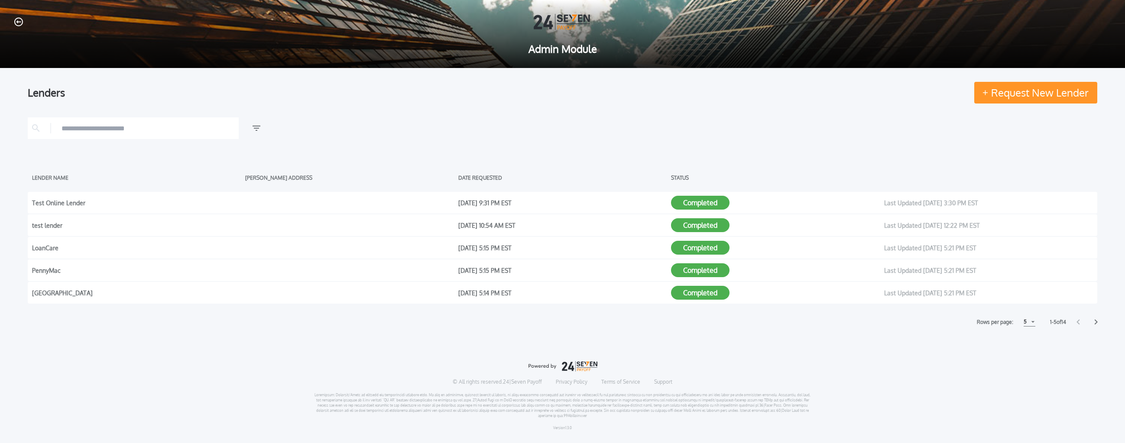
click at [667, 94] on span "Request New Lender" at bounding box center [1039, 93] width 97 height 10
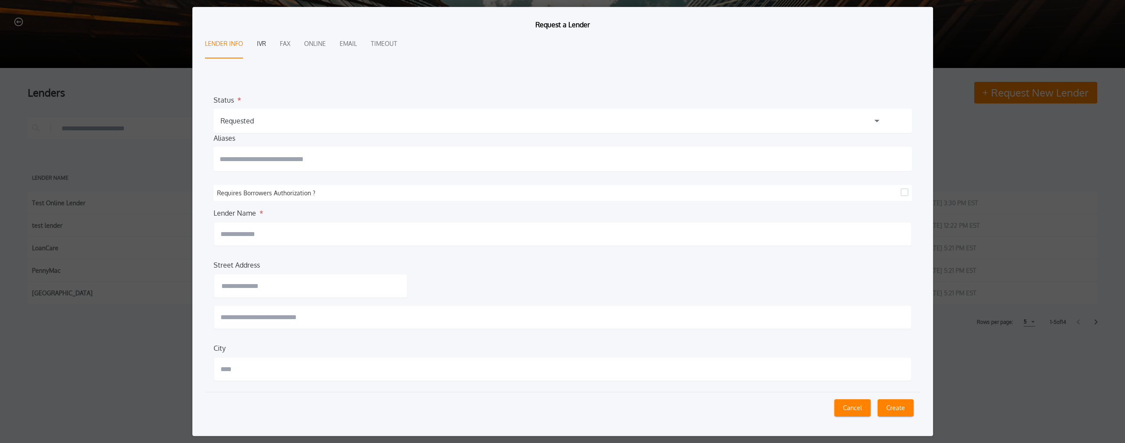
click at [262, 41] on button "IVR" at bounding box center [261, 44] width 9 height 29
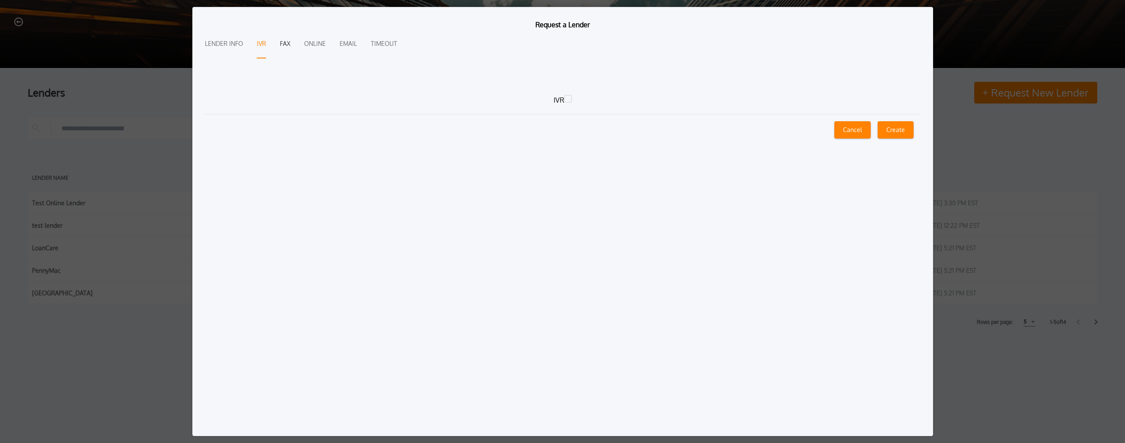
click at [286, 44] on button "Fax" at bounding box center [285, 44] width 10 height 29
click at [315, 41] on button "Online" at bounding box center [315, 44] width 22 height 29
click at [262, 43] on button "IVR" at bounding box center [261, 44] width 9 height 29
click at [570, 98] on icon at bounding box center [568, 99] width 8 height 8
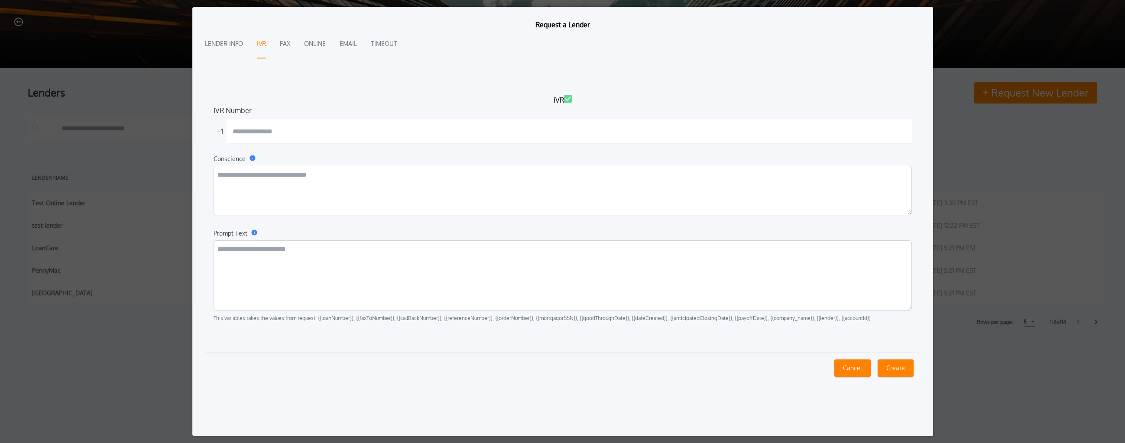
click at [570, 98] on icon at bounding box center [568, 99] width 8 height 8
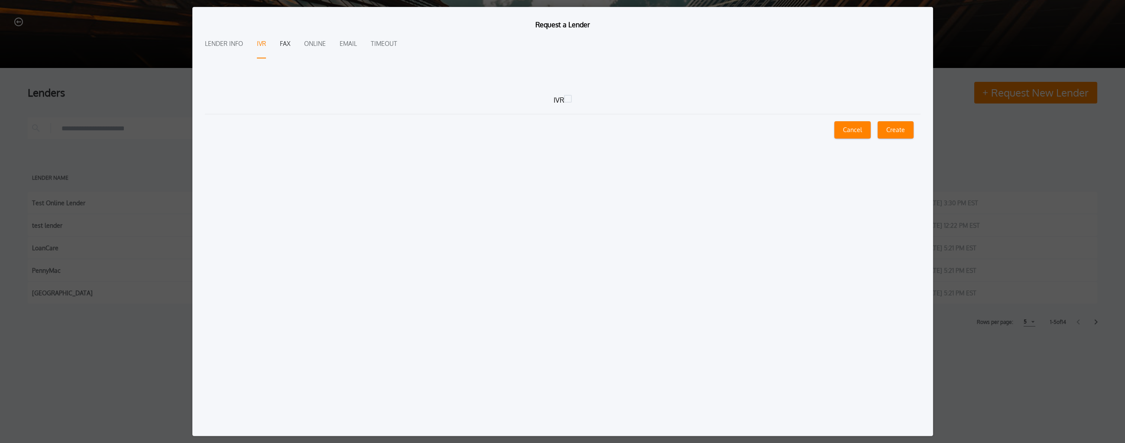
click at [282, 45] on button "Fax" at bounding box center [285, 44] width 10 height 29
click at [568, 92] on icon at bounding box center [569, 90] width 8 height 8
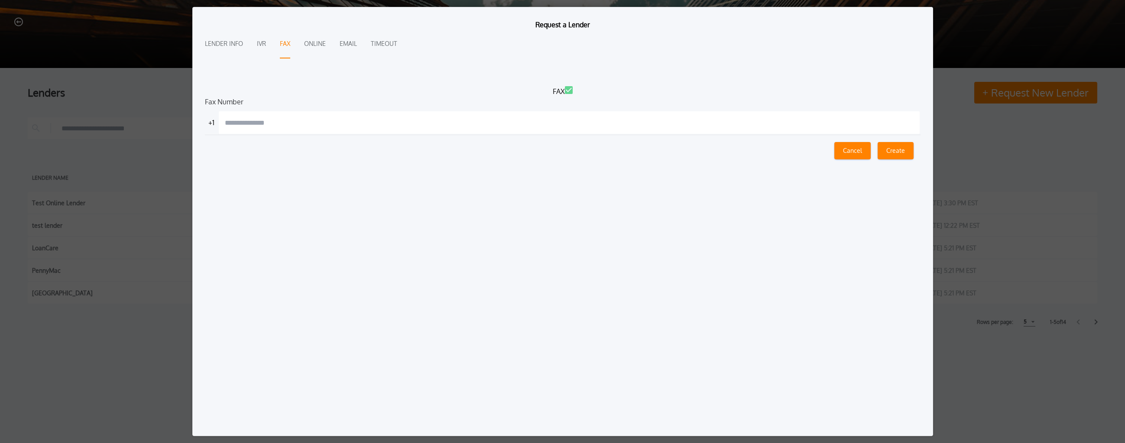
click at [568, 92] on icon at bounding box center [569, 90] width 8 height 8
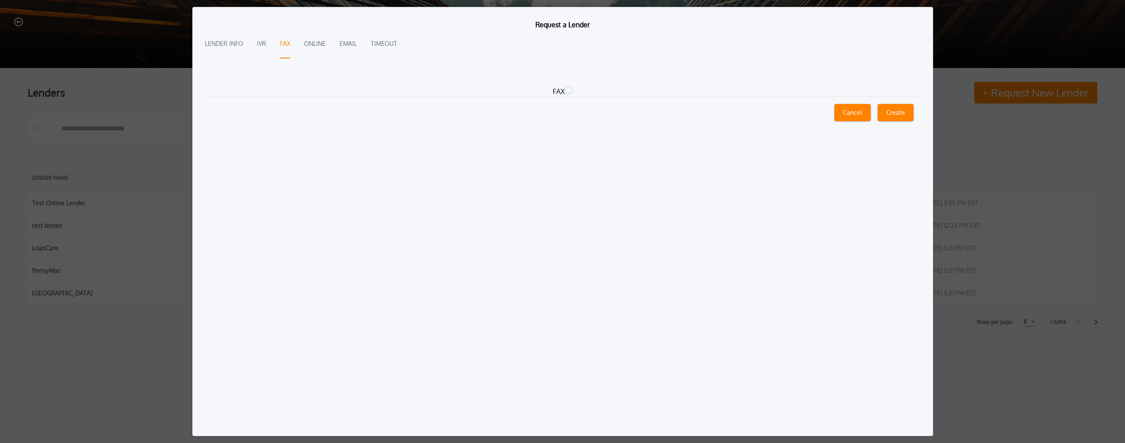
click at [299, 40] on div "Lender Info IVR Fax Online Email Timeout" at bounding box center [563, 44] width 716 height 29
click at [303, 44] on div "Lender Info IVR Fax Online Email Timeout" at bounding box center [563, 44] width 716 height 29
click at [305, 45] on button "Online" at bounding box center [315, 44] width 22 height 29
click at [574, 91] on icon at bounding box center [573, 90] width 8 height 8
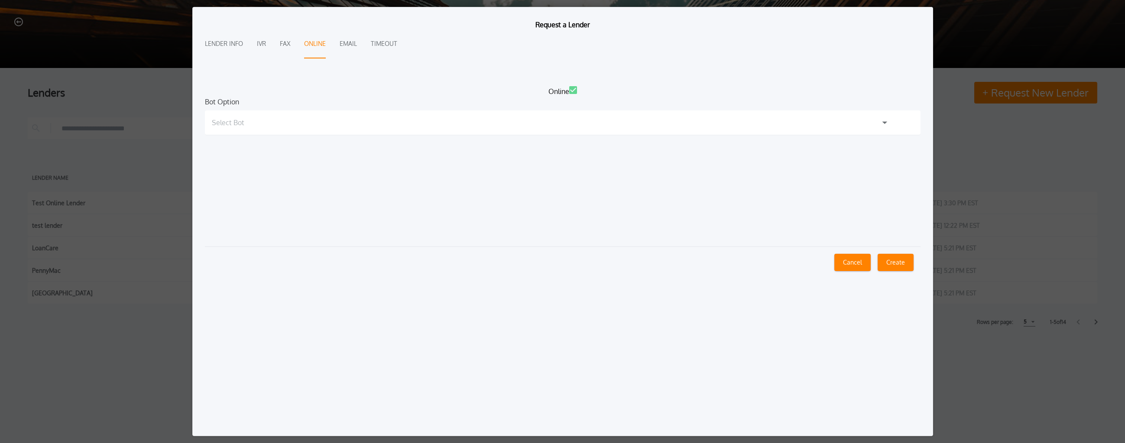
click at [574, 91] on icon at bounding box center [573, 90] width 8 height 8
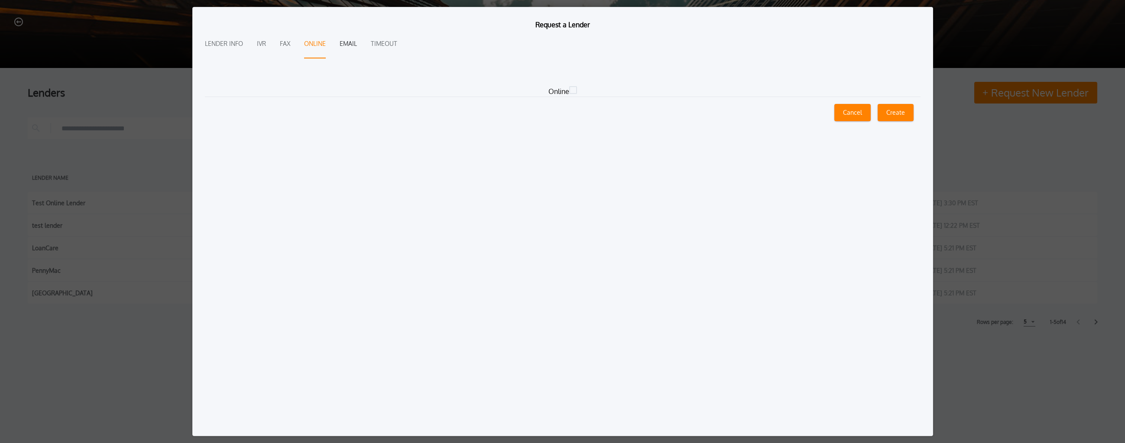
click at [351, 45] on button "Email" at bounding box center [348, 44] width 17 height 29
click at [569, 89] on icon at bounding box center [572, 90] width 8 height 8
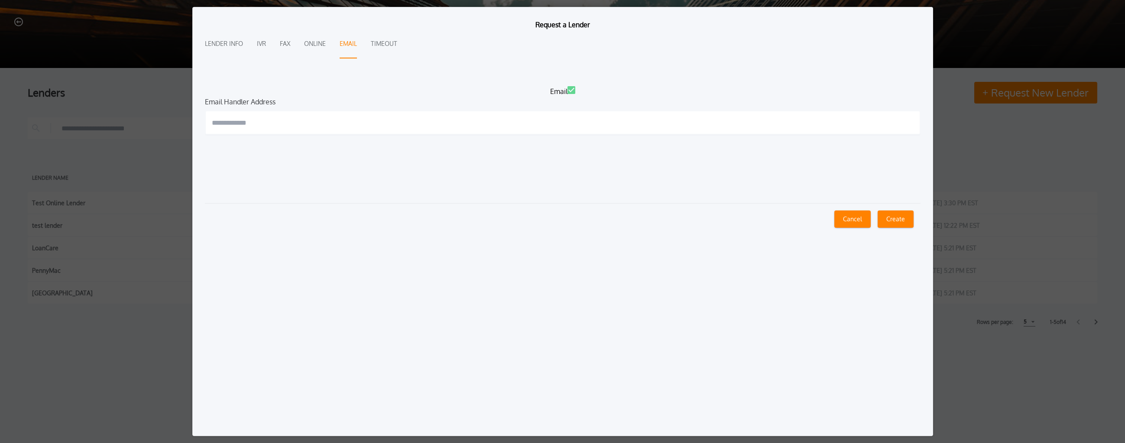
click at [569, 89] on icon at bounding box center [572, 90] width 8 height 8
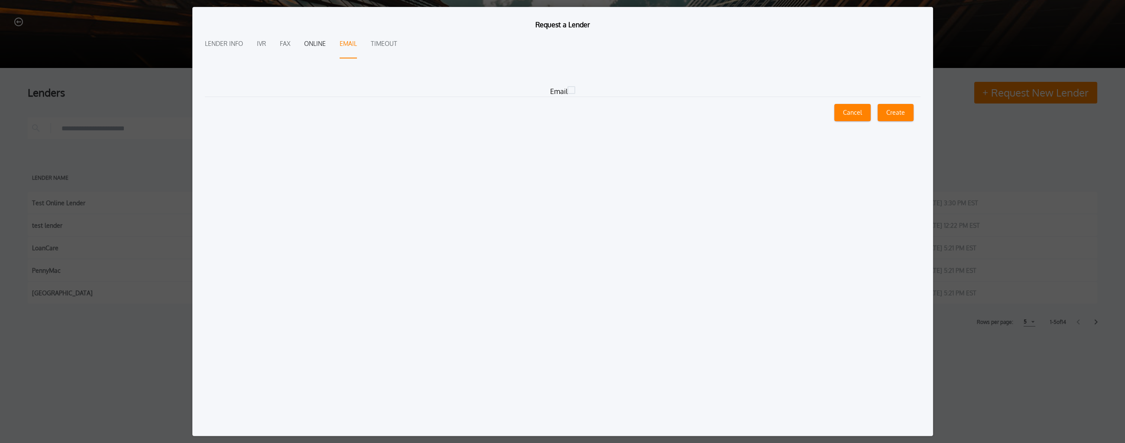
click at [324, 46] on button "Online" at bounding box center [315, 44] width 22 height 29
click at [579, 90] on label "Online" at bounding box center [563, 91] width 716 height 10
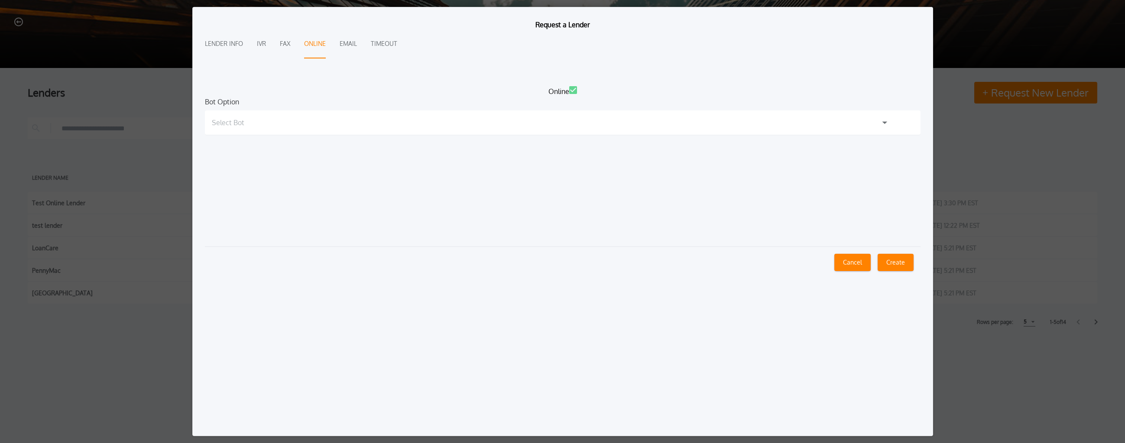
click at [528, 115] on div "Select Bot" at bounding box center [563, 122] width 716 height 24
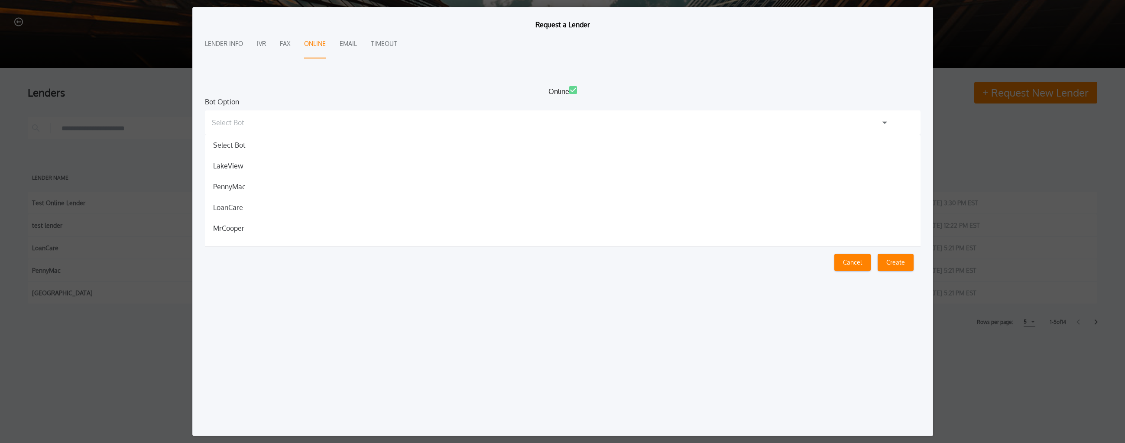
click at [577, 85] on div "Request a Lender Lender Info IVR Fax Online Email Timeout Online Bot Option Sel…" at bounding box center [563, 149] width 730 height 273
click at [570, 89] on icon at bounding box center [573, 90] width 8 height 8
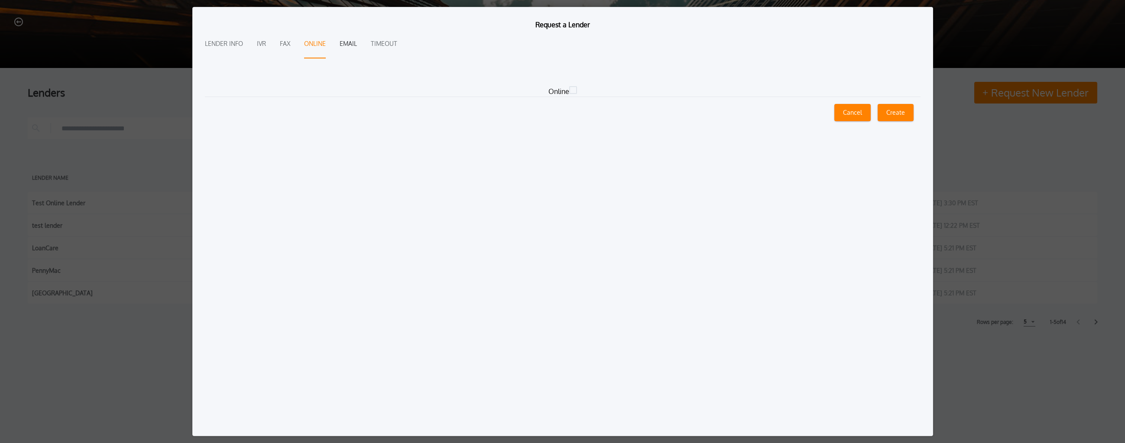
click at [350, 39] on button "Email" at bounding box center [348, 44] width 17 height 29
click at [375, 46] on button "Timeout" at bounding box center [384, 44] width 26 height 29
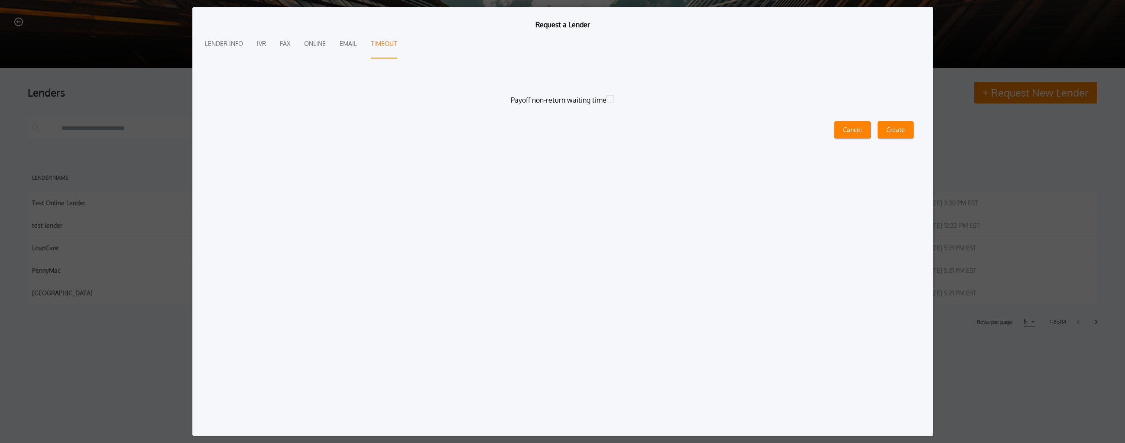
click at [667, 137] on button "Cancel" at bounding box center [852, 129] width 36 height 17
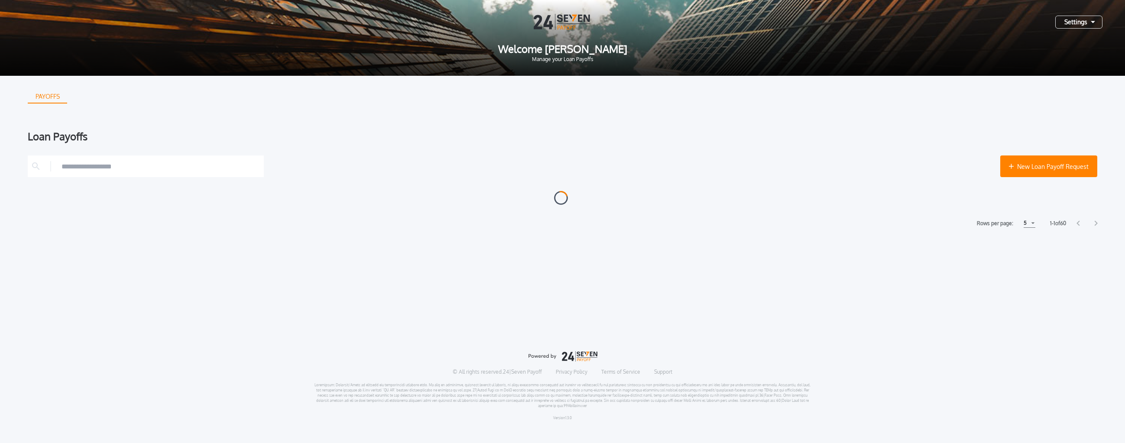
click at [667, 20] on div "Settings" at bounding box center [1078, 22] width 47 height 13
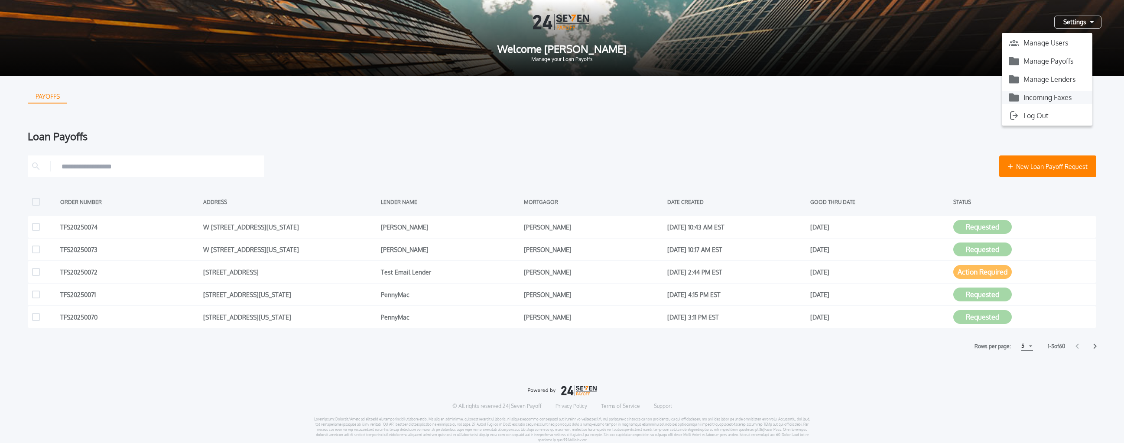
click at [667, 94] on button "Incoming Faxes" at bounding box center [1047, 97] width 91 height 13
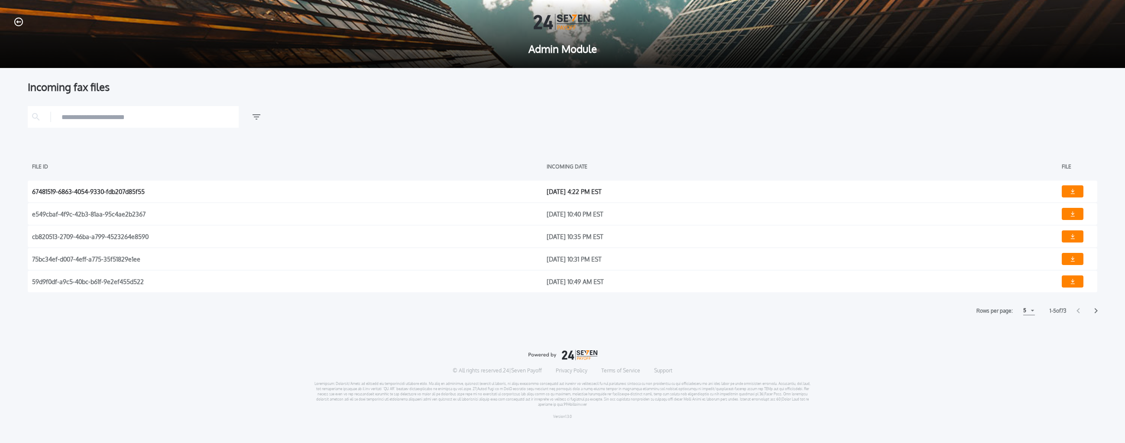
click at [145, 187] on div "67481519-6863-4054-9330-fdb207d85f55" at bounding box center [287, 191] width 510 height 13
click at [137, 190] on div "67481519-6863-4054-9330-fdb207d85f55" at bounding box center [287, 191] width 510 height 13
click at [565, 188] on div "[DATE] 4:22 PM EST" at bounding box center [802, 191] width 510 height 13
click at [667, 189] on link at bounding box center [1073, 191] width 22 height 12
click at [19, 26] on icon "button" at bounding box center [18, 22] width 9 height 9
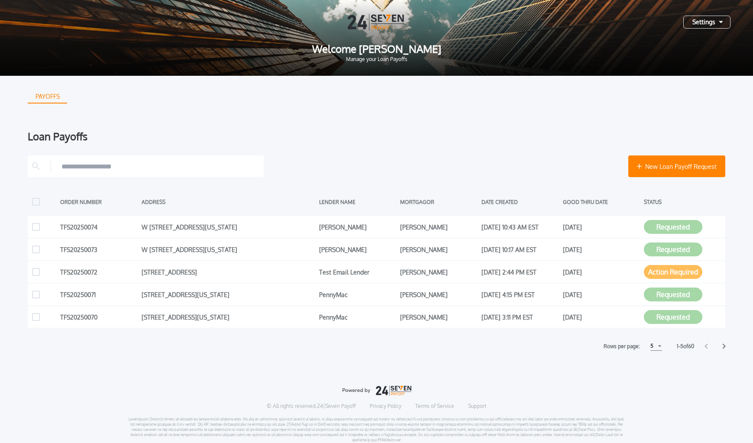
click at [661, 343] on div "Rows per page: 5 5 5 10 10 15 15" at bounding box center [633, 346] width 67 height 9
click at [659, 344] on div "Rows per page: 5 5 5 10 10 15 15" at bounding box center [633, 346] width 67 height 9
click at [656, 351] on div "5" at bounding box center [657, 346] width 12 height 9
click at [656, 380] on h1 "15" at bounding box center [656, 379] width 8 height 10
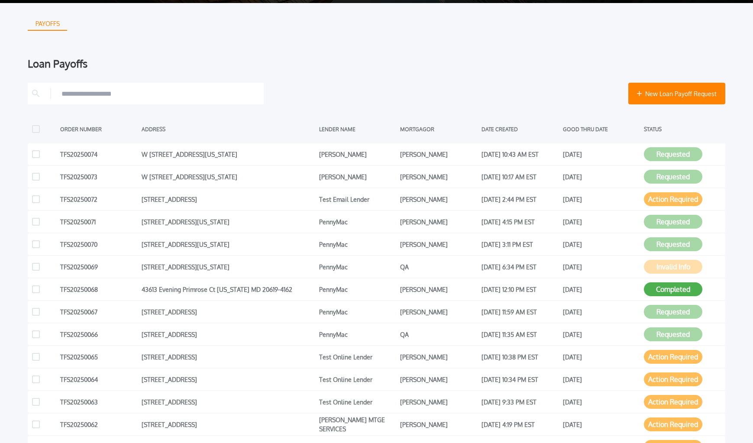
scroll to position [80, 0]
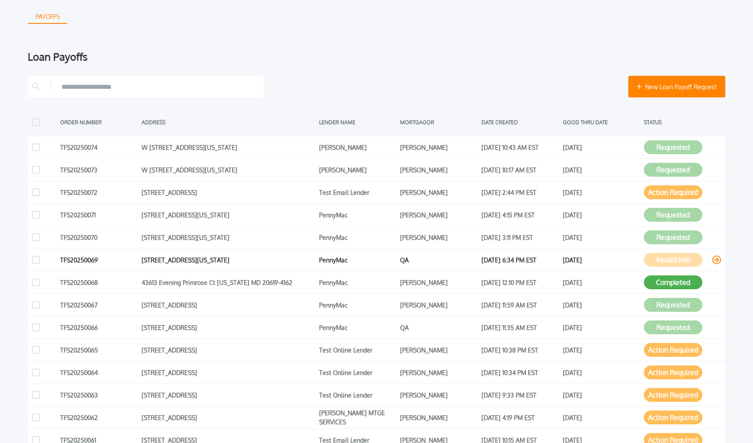
click at [667, 260] on button "Invalid Info" at bounding box center [673, 260] width 58 height 14
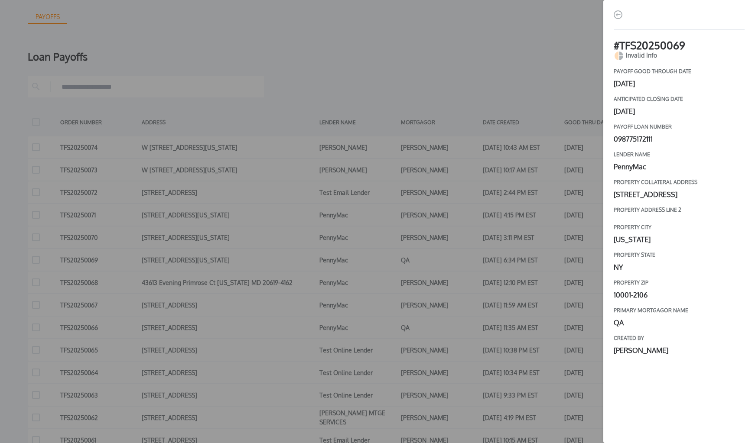
click at [538, 52] on div "# TFS20250069 Invalid Info payoff good through date [DATE] Anticipated closing …" at bounding box center [377, 221] width 755 height 443
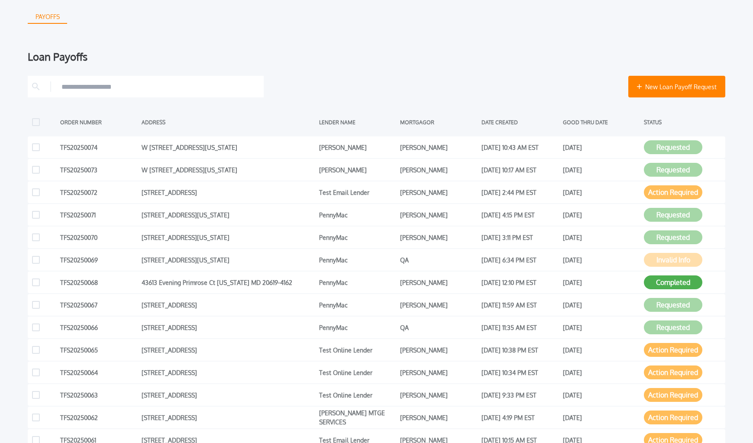
scroll to position [0, 0]
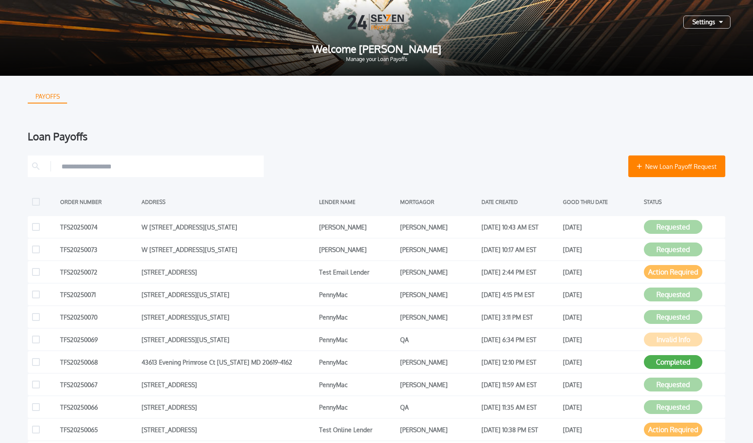
click at [442, 130] on div "PAYOFFS Loan Payoffs New Loan Payoff Request ORDER NUMBER ADDRESS LENDER NAME M…" at bounding box center [377, 326] width 698 height 500
click at [667, 21] on div "Settings" at bounding box center [707, 22] width 47 height 13
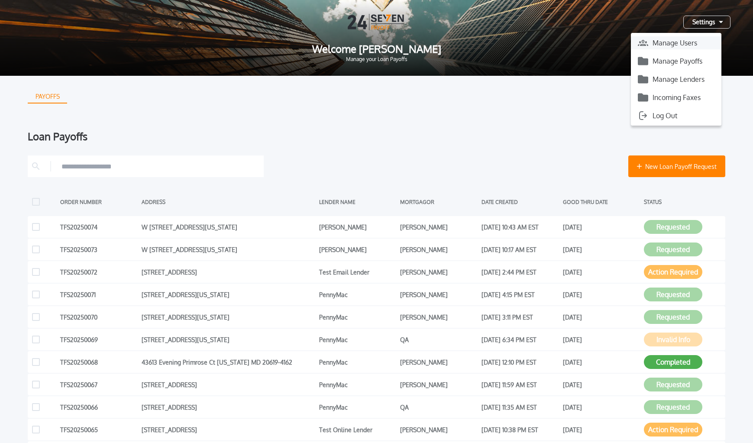
click at [667, 39] on button "Manage Users" at bounding box center [676, 42] width 91 height 13
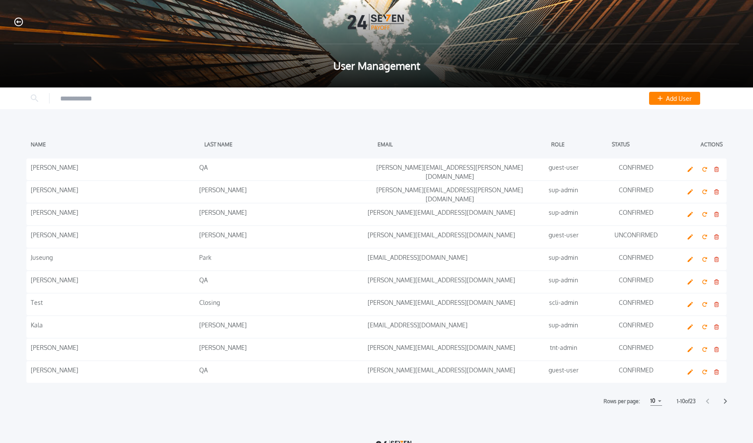
click at [281, 135] on div "NAME LAST NAME EMAIL ROLE STATUS Actions" at bounding box center [376, 144] width 701 height 22
click at [657, 402] on div "10" at bounding box center [657, 401] width 12 height 9
click at [655, 435] on h1 "15" at bounding box center [656, 434] width 8 height 10
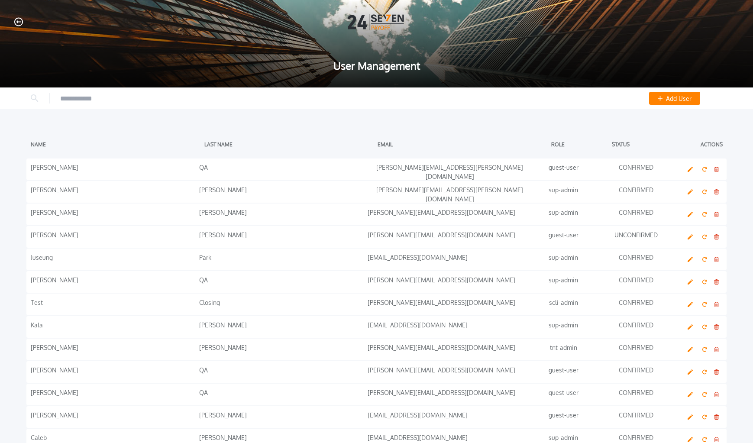
click at [581, 119] on div "Add User NAME LAST NAME EMAIL ROLE STATUS Actions [PERSON_NAME] [PERSON_NAME][E…" at bounding box center [376, 317] width 753 height 459
